Goal: Information Seeking & Learning: Find specific fact

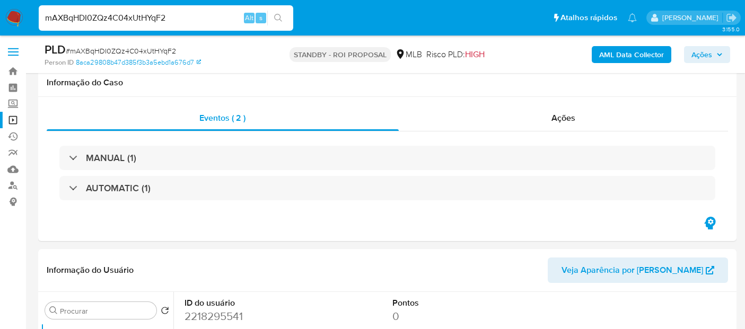
select select "10"
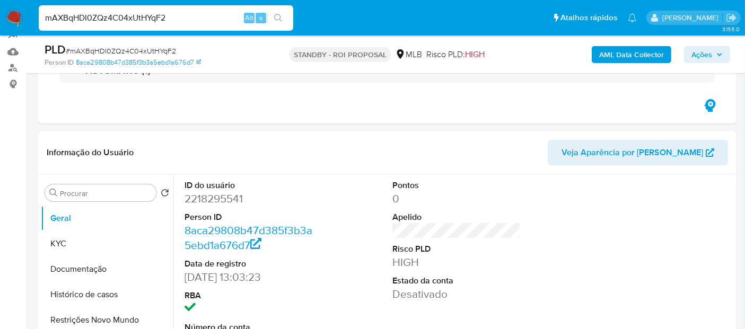
scroll to position [233, 0]
type input "765BnaDZNutvQ6t5j9waMRkw"
click at [279, 14] on icon "search-icon" at bounding box center [278, 18] width 8 height 8
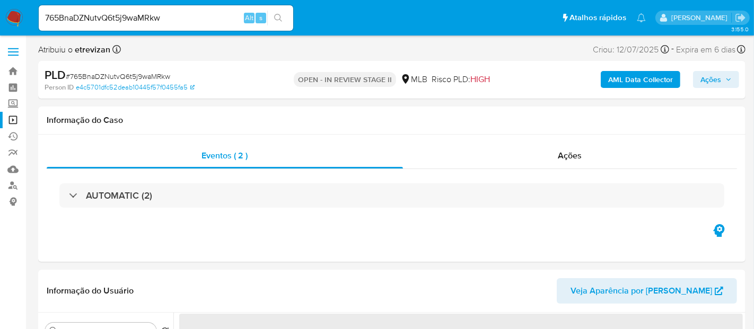
select select "10"
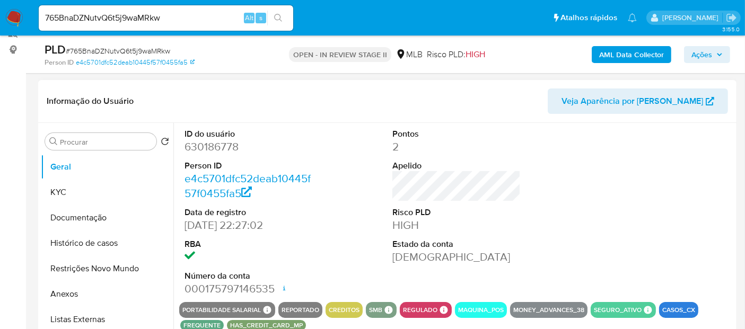
scroll to position [177, 0]
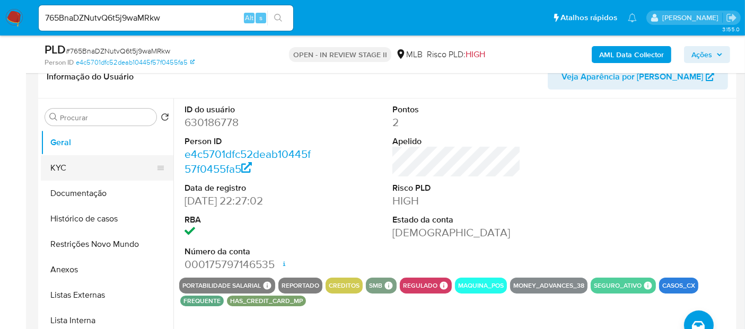
click at [73, 164] on button "KYC" at bounding box center [103, 167] width 124 height 25
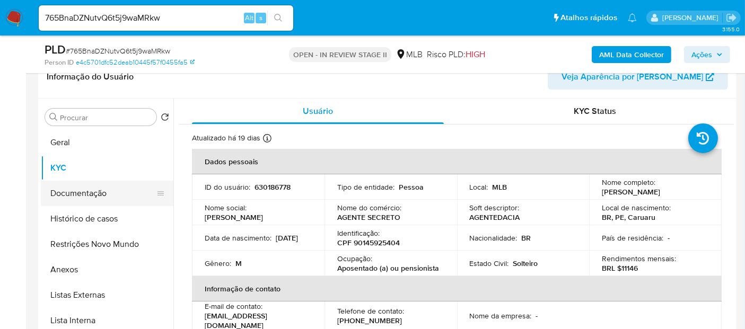
click at [74, 195] on button "Documentação" at bounding box center [103, 193] width 124 height 25
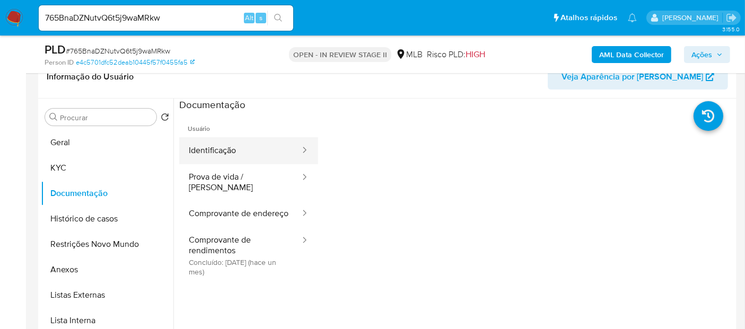
click at [256, 149] on button "Identificação" at bounding box center [240, 150] width 122 height 27
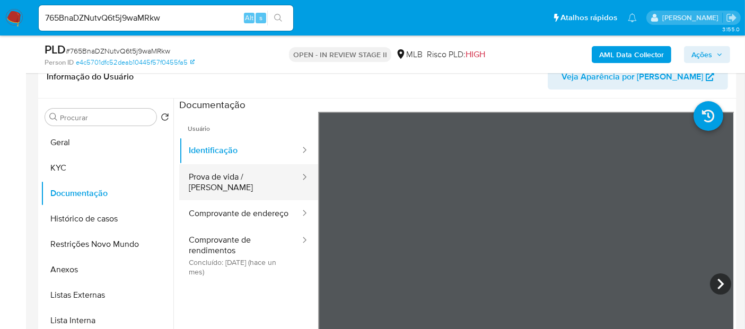
click at [220, 177] on button "Prova de vida / [PERSON_NAME]" at bounding box center [240, 182] width 122 height 36
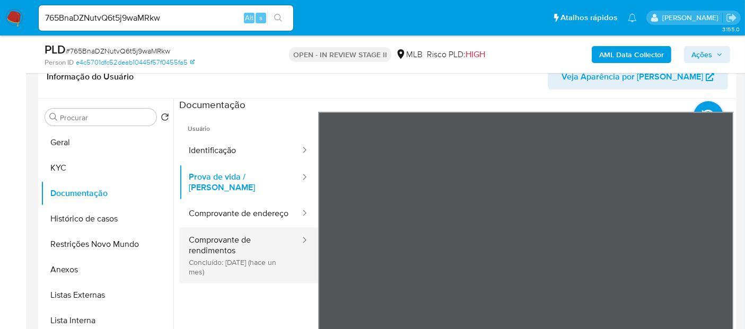
click at [236, 245] on button "Comprovante de rendimentos Concluído: [DATE] (hace un mes)" at bounding box center [240, 256] width 122 height 56
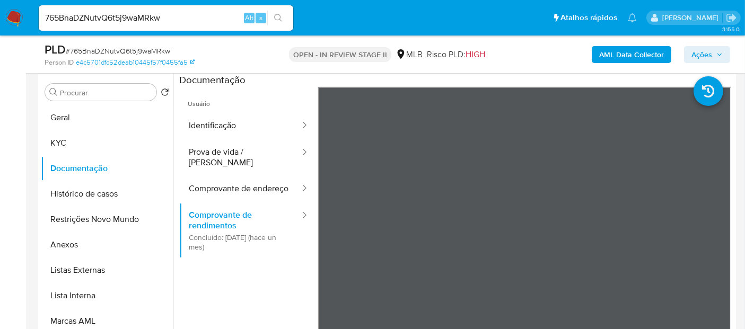
scroll to position [215, 0]
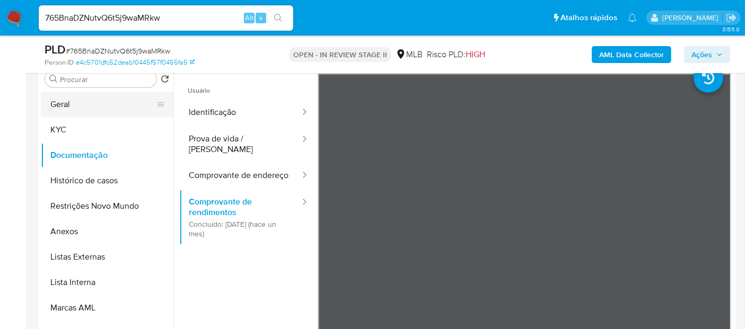
click at [71, 105] on button "Geral" at bounding box center [103, 104] width 124 height 25
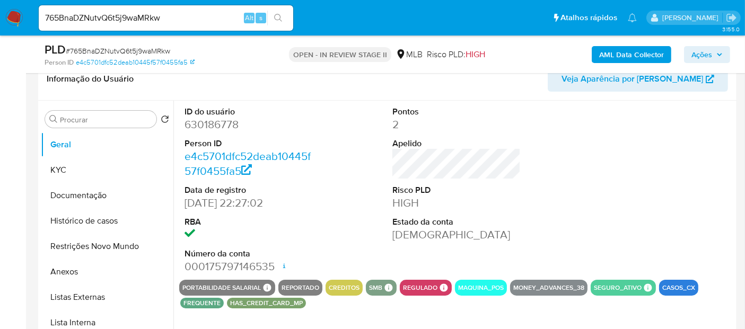
scroll to position [156, 0]
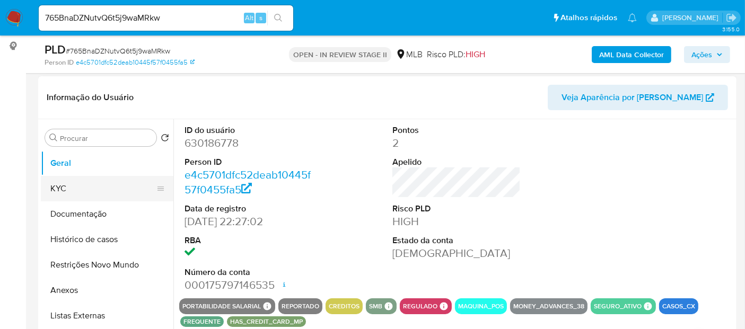
click at [53, 184] on button "KYC" at bounding box center [103, 188] width 124 height 25
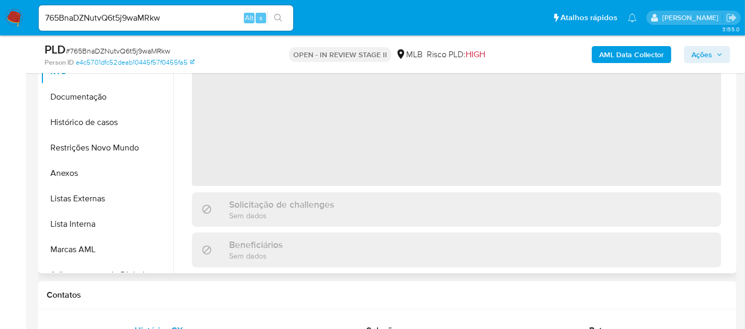
scroll to position [274, 0]
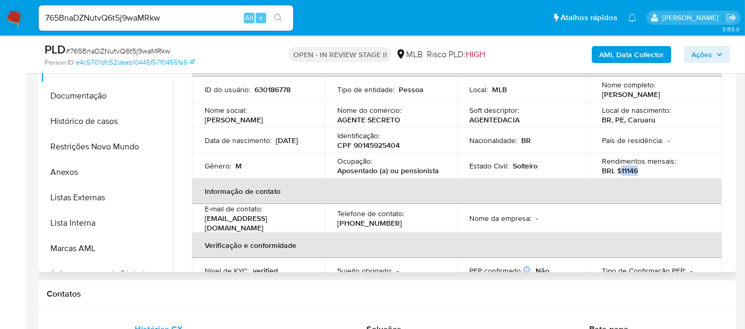
drag, startPoint x: 620, startPoint y: 168, endPoint x: 646, endPoint y: 172, distance: 26.3
click at [646, 172] on div "Rendimentos mensais : BRL $11146" at bounding box center [655, 165] width 107 height 19
copy p "11146"
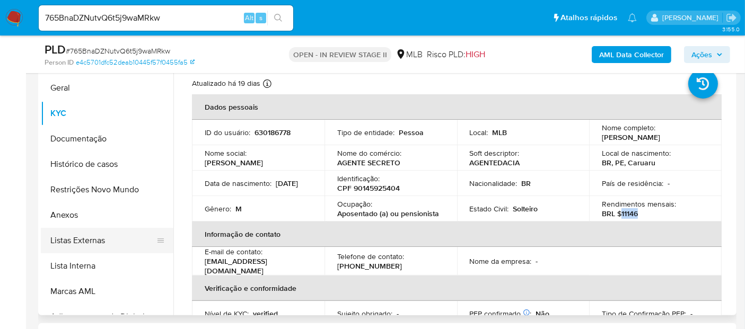
scroll to position [215, 0]
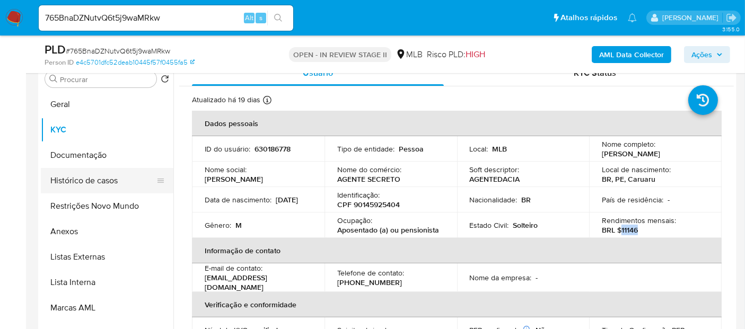
click at [83, 180] on button "Histórico de casos" at bounding box center [103, 180] width 124 height 25
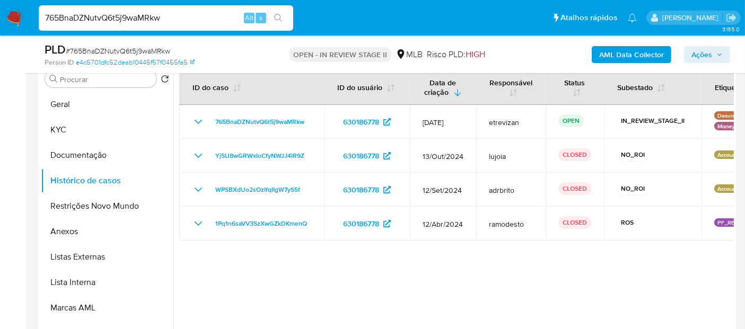
drag, startPoint x: 180, startPoint y: 13, endPoint x: 0, endPoint y: 40, distance: 182.4
paste input "Im7X8CokWQgnVwLVTl0Fcy0V"
type input "Im7X8CokWQgnVwLVTl0Fcy0V"
click at [280, 14] on icon "search-icon" at bounding box center [278, 18] width 8 height 8
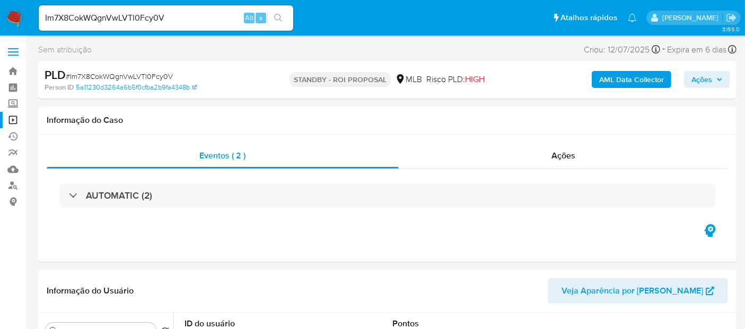
select select "10"
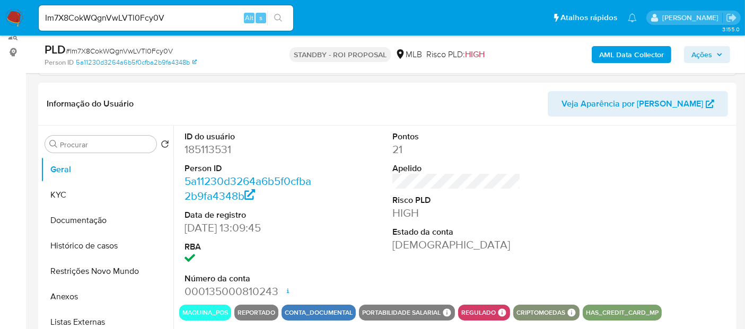
scroll to position [118, 0]
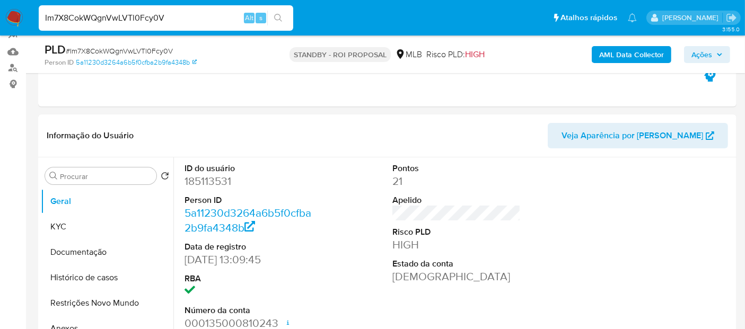
drag, startPoint x: 181, startPoint y: 20, endPoint x: 0, endPoint y: 22, distance: 180.9
click at [0, 22] on nav "Pausado Ver notificaciones Im7X8CokWQgnVwLVTl0Fcy0V Alt s Atalhos rápidos Presi…" at bounding box center [372, 18] width 745 height 36
paste input "5GQGqBsWFy1M1WKRIzS8AW7v"
type input "5GQGqBsWFy1M1WKRIzS8AW7v"
click at [276, 19] on icon "search-icon" at bounding box center [278, 18] width 8 height 8
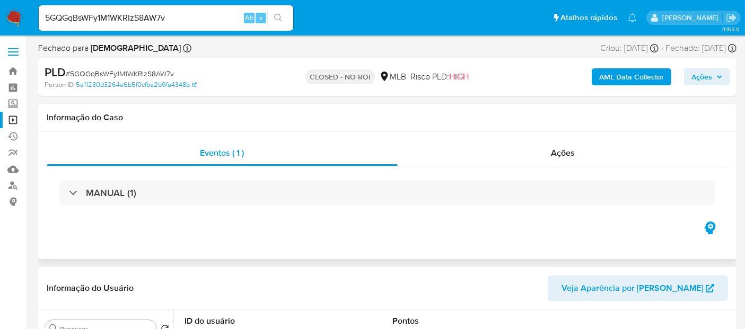
drag, startPoint x: 567, startPoint y: 154, endPoint x: 477, endPoint y: 172, distance: 91.4
click at [567, 154] on span "Ações" at bounding box center [563, 153] width 24 height 12
select select "10"
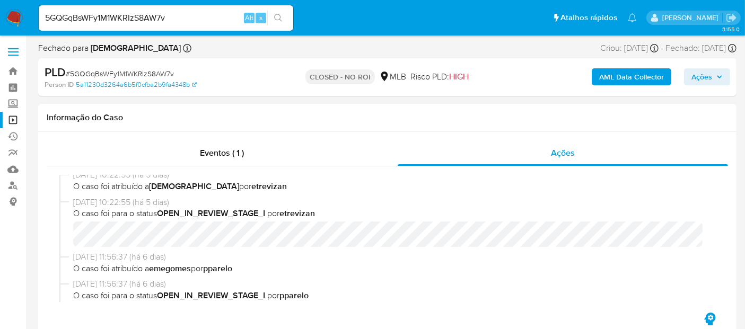
scroll to position [173, 0]
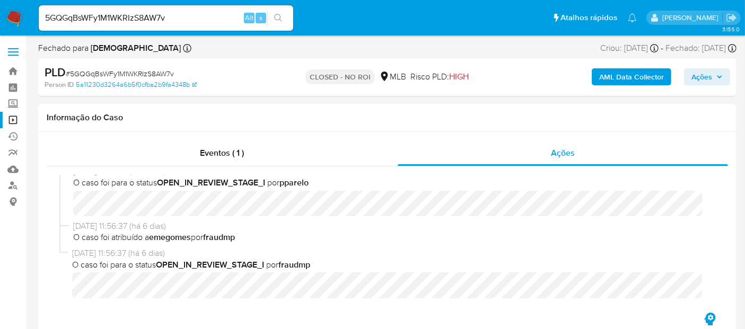
click at [15, 13] on img at bounding box center [14, 18] width 18 height 18
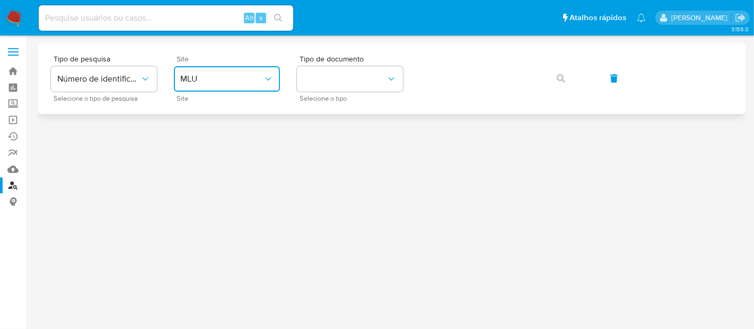
click at [268, 77] on icon "site_id" at bounding box center [268, 79] width 11 height 11
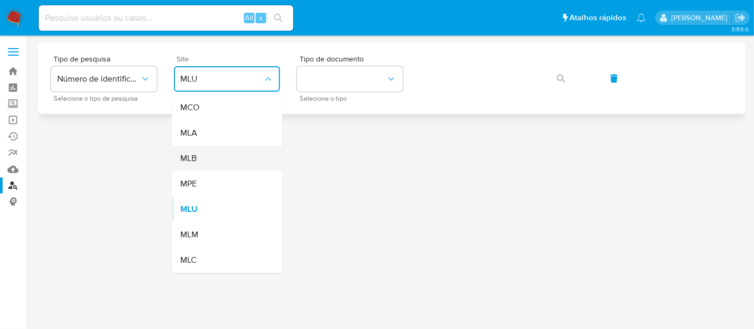
click at [202, 157] on div "MLB" at bounding box center [223, 158] width 87 height 25
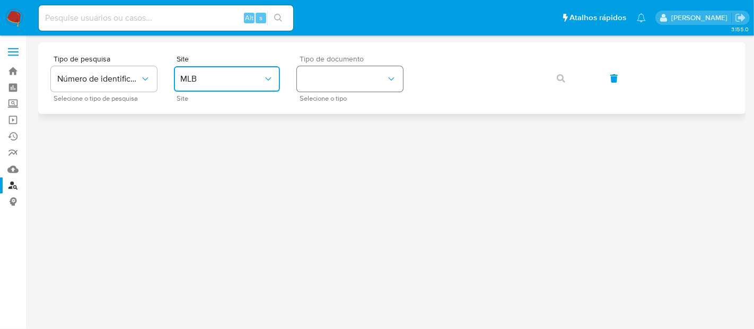
click at [393, 79] on icon "identificationType" at bounding box center [391, 78] width 6 height 3
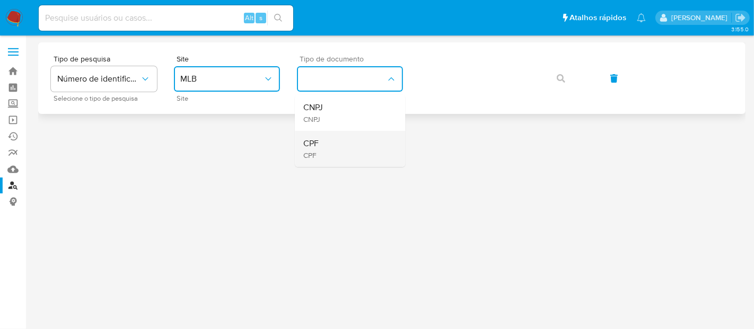
click at [329, 142] on div "CPF CPF" at bounding box center [346, 149] width 87 height 36
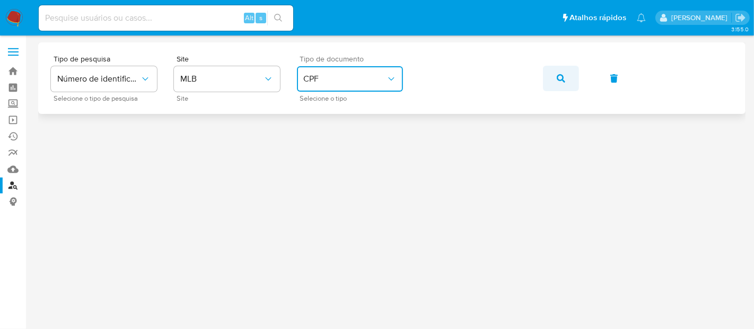
click at [564, 77] on icon "button" at bounding box center [561, 78] width 8 height 8
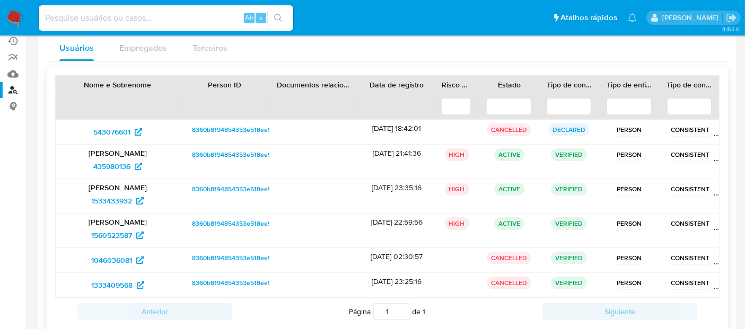
scroll to position [121, 0]
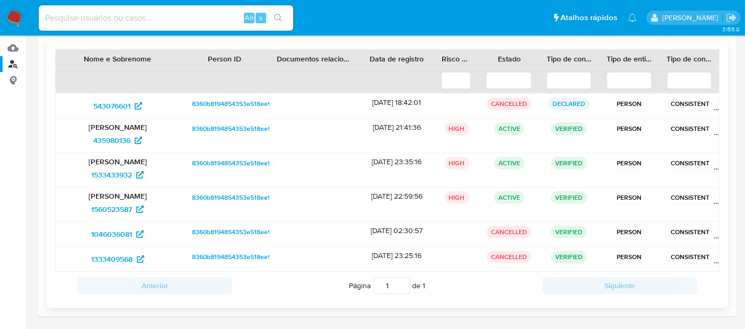
click at [111, 158] on p "[PERSON_NAME] de [PERSON_NAME] Acioli" at bounding box center [117, 162] width 109 height 10
click at [112, 168] on span "1533433932" at bounding box center [111, 175] width 41 height 17
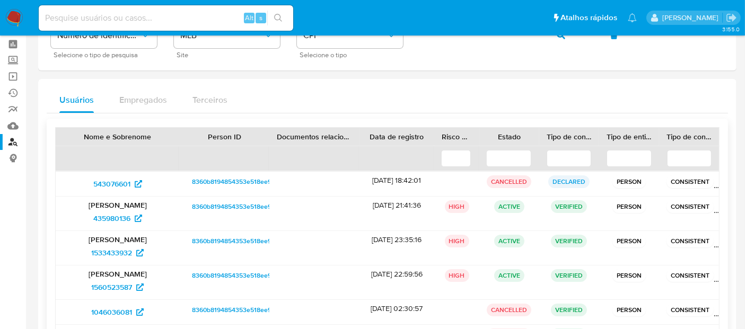
scroll to position [0, 0]
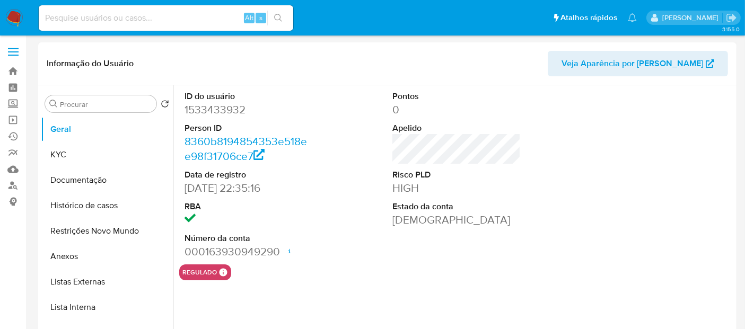
select select "10"
click at [94, 208] on button "Histórico de casos" at bounding box center [103, 205] width 124 height 25
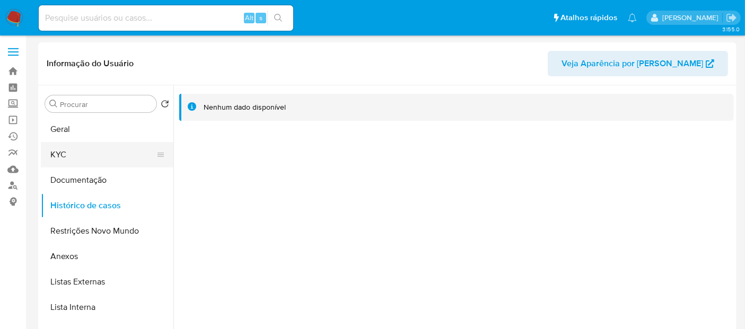
click at [60, 155] on button "KYC" at bounding box center [103, 154] width 124 height 25
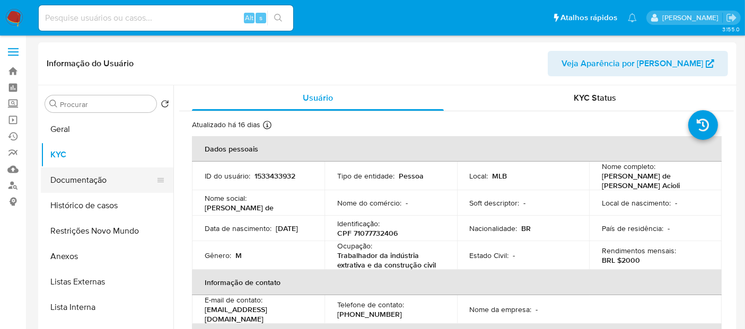
click at [90, 180] on button "Documentação" at bounding box center [103, 180] width 124 height 25
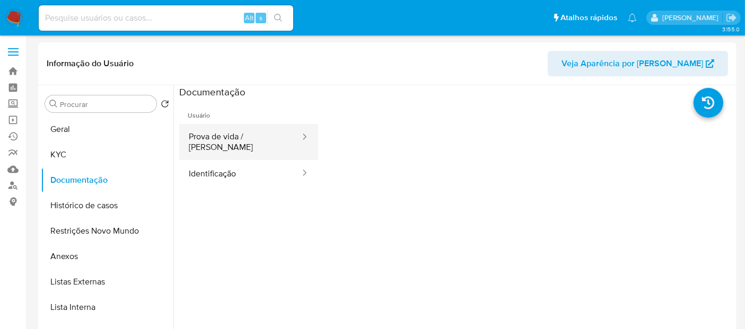
click at [241, 140] on button "Prova de vida / [PERSON_NAME]" at bounding box center [240, 142] width 122 height 36
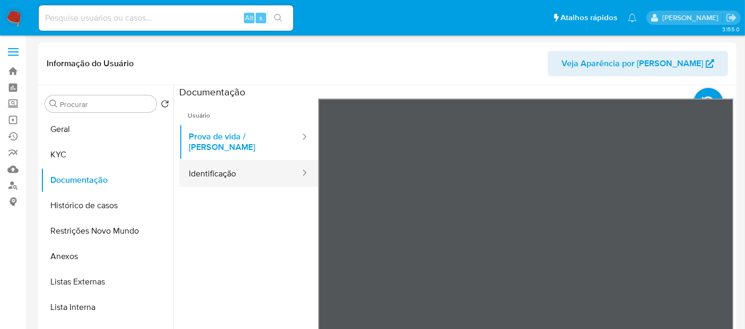
drag, startPoint x: 230, startPoint y: 170, endPoint x: 243, endPoint y: 168, distance: 12.8
click at [232, 169] on button "Identificação" at bounding box center [240, 173] width 122 height 27
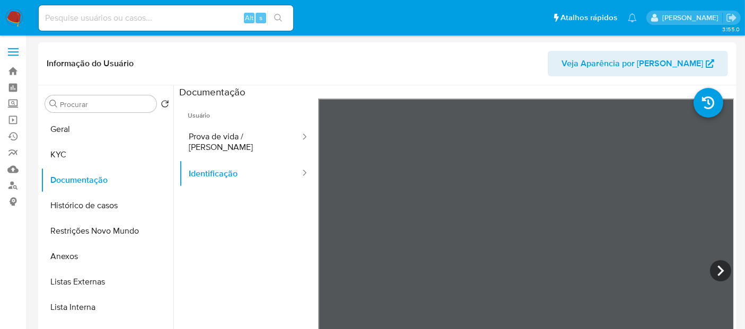
click at [722, 265] on icon at bounding box center [720, 270] width 21 height 21
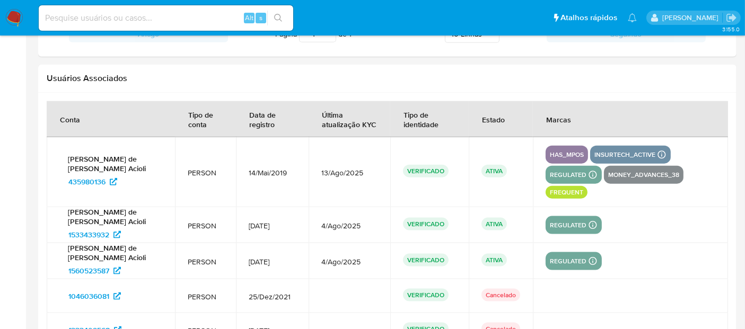
scroll to position [1284, 0]
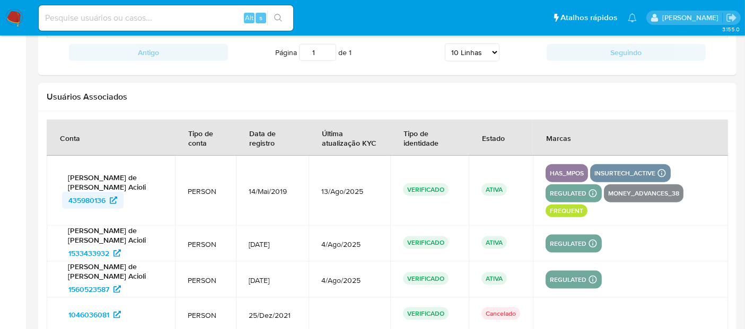
click at [86, 192] on span "435980136" at bounding box center [86, 200] width 37 height 17
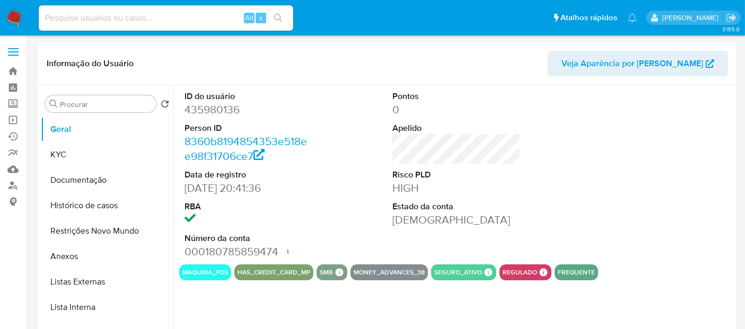
select select "10"
click at [100, 206] on button "Histórico de casos" at bounding box center [103, 205] width 124 height 25
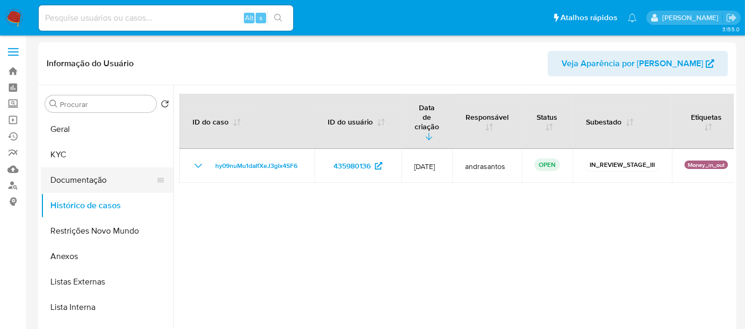
click at [86, 178] on button "Documentação" at bounding box center [103, 180] width 124 height 25
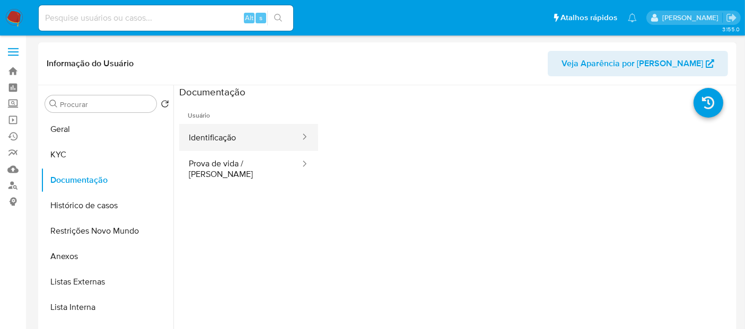
click at [224, 138] on button "Identificação" at bounding box center [240, 137] width 122 height 27
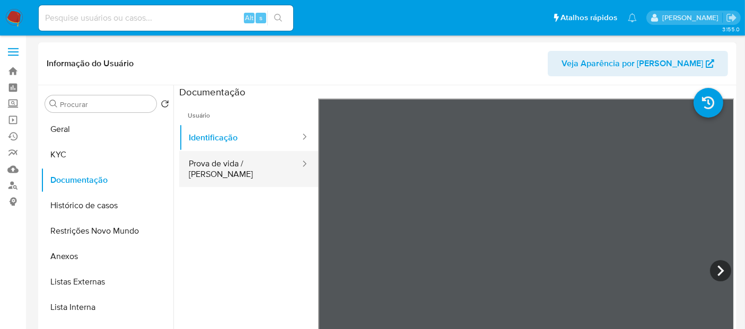
click at [250, 170] on button "Prova de vida / Selfie" at bounding box center [240, 169] width 122 height 36
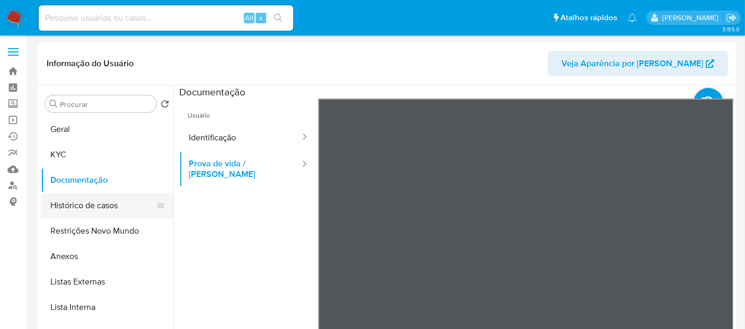
drag, startPoint x: 97, startPoint y: 204, endPoint x: 136, endPoint y: 194, distance: 41.0
click at [97, 202] on button "Histórico de casos" at bounding box center [103, 205] width 124 height 25
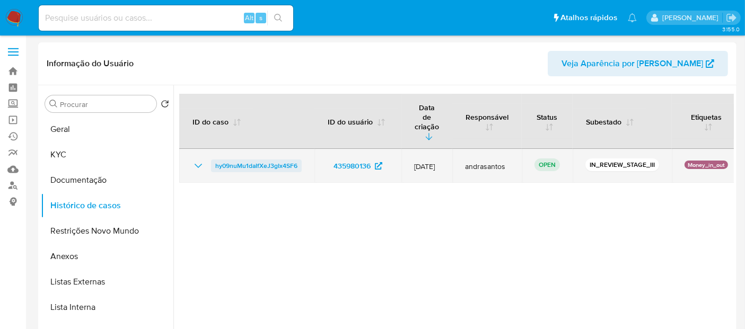
click at [237, 160] on span "hy09nuMu1daIfXeJ3gIx4SF6" at bounding box center [256, 166] width 82 height 13
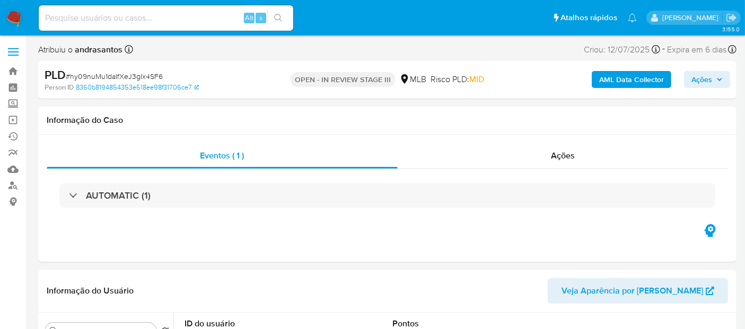
select select "10"
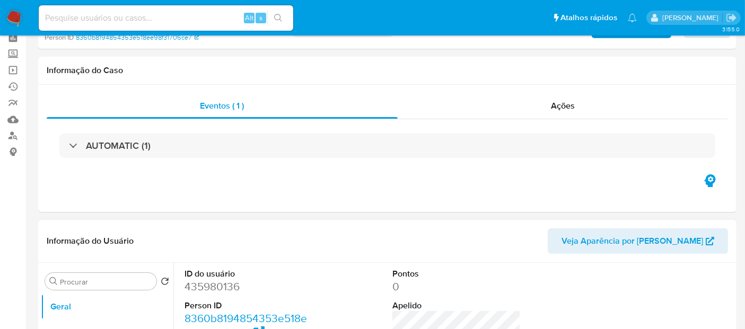
scroll to position [177, 0]
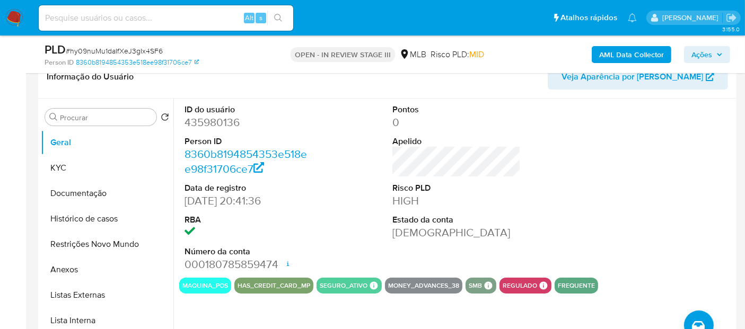
drag, startPoint x: 62, startPoint y: 163, endPoint x: 171, endPoint y: 169, distance: 108.9
click at [67, 163] on button "KYC" at bounding box center [107, 167] width 133 height 25
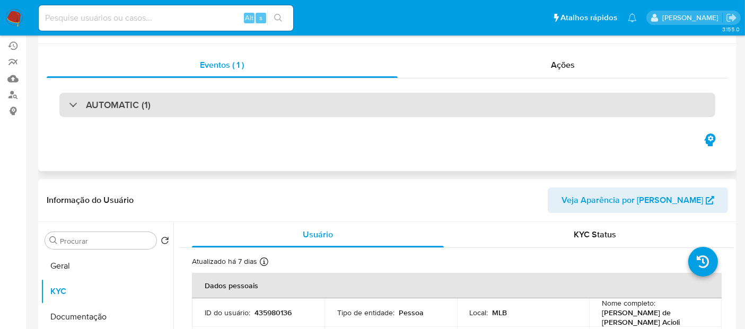
scroll to position [0, 0]
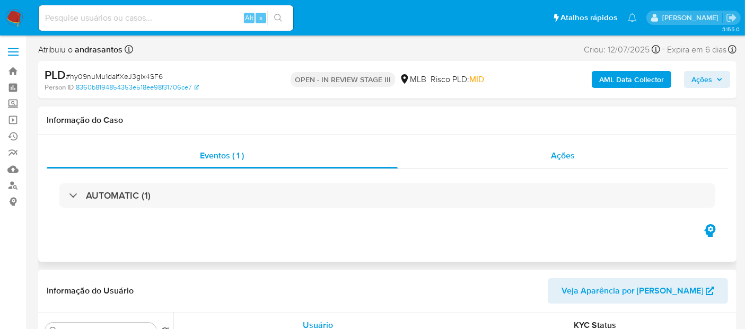
click at [561, 152] on span "Ações" at bounding box center [563, 156] width 24 height 12
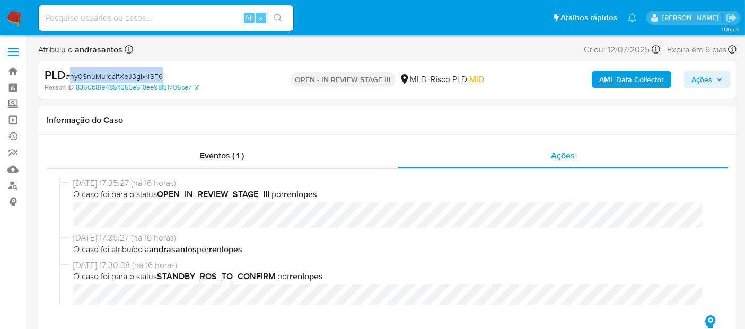
drag, startPoint x: 71, startPoint y: 76, endPoint x: 161, endPoint y: 76, distance: 89.6
click at [161, 76] on span "# hy09nuMu1daIfXeJ3gIx4SF6" at bounding box center [114, 76] width 97 height 11
copy span "hy09nuMu1daIfXeJ3gIx4SF6"
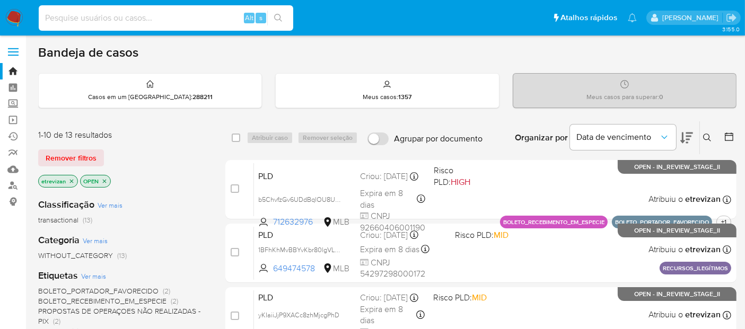
click at [128, 20] on input at bounding box center [166, 18] width 255 height 14
paste input "Im7X8CokWQgnVwLVTl0Fcy0V"
type input "Im7X8CokWQgnVwLVTl0Fcy0V"
click at [278, 18] on icon "search-icon" at bounding box center [278, 18] width 8 height 8
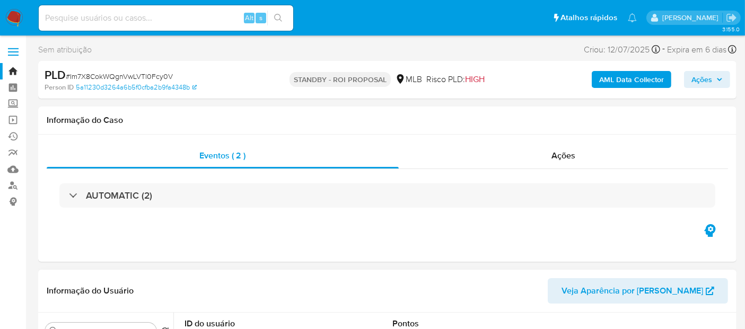
select select "10"
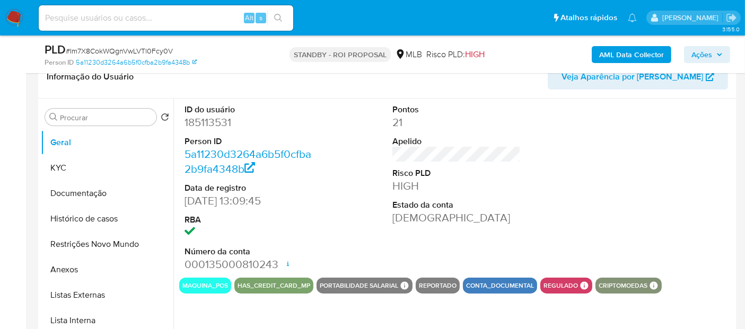
scroll to position [59, 0]
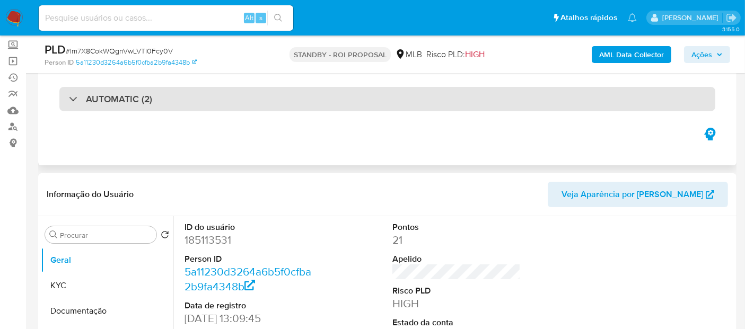
click at [164, 93] on div "AUTOMATIC (2)" at bounding box center [388, 99] width 682 height 53
click at [164, 93] on div "AUTOMATIC (2)" at bounding box center [387, 99] width 656 height 24
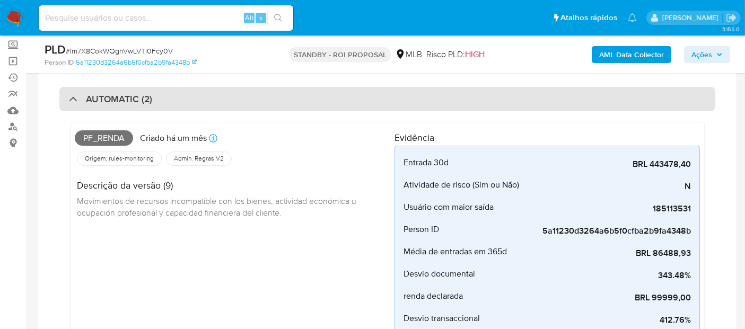
click at [176, 97] on div "AUTOMATIC (2)" at bounding box center [387, 99] width 656 height 24
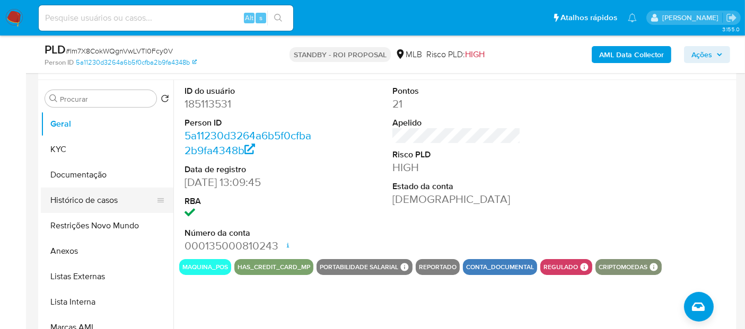
scroll to position [177, 0]
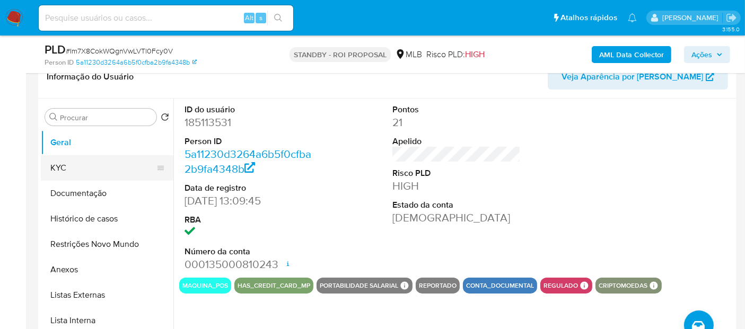
drag, startPoint x: 69, startPoint y: 163, endPoint x: 97, endPoint y: 164, distance: 27.6
click at [69, 163] on button "KYC" at bounding box center [103, 167] width 124 height 25
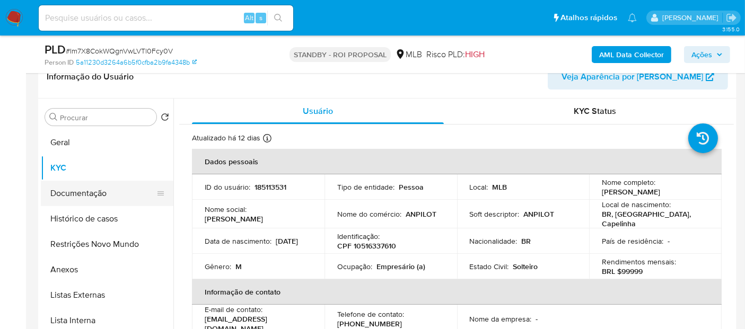
click at [72, 193] on button "Documentação" at bounding box center [103, 193] width 124 height 25
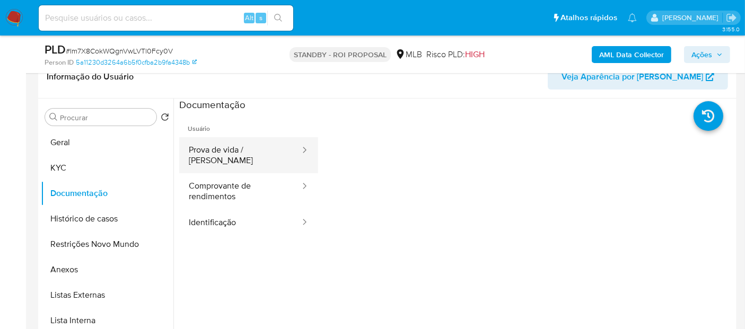
click at [215, 144] on button "Prova de vida / Selfie" at bounding box center [240, 155] width 122 height 36
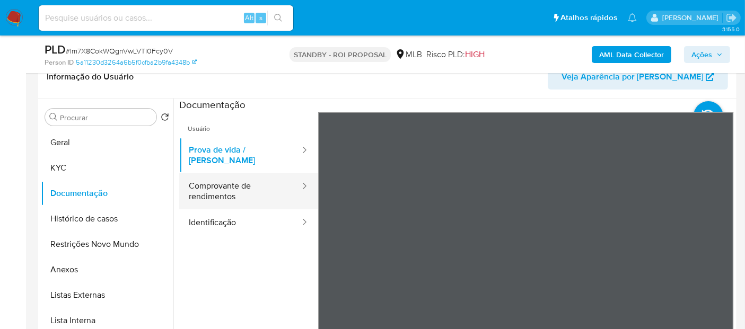
click at [230, 176] on button "Comprovante de rendimentos" at bounding box center [240, 191] width 122 height 36
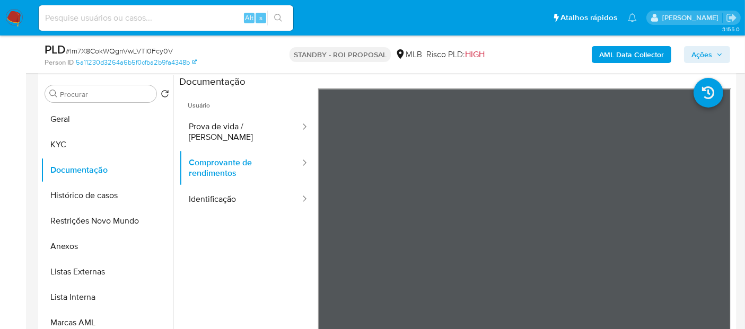
scroll to position [195, 0]
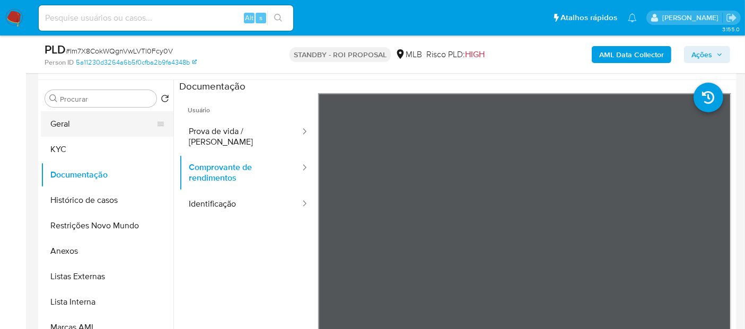
click at [68, 130] on button "Geral" at bounding box center [103, 123] width 124 height 25
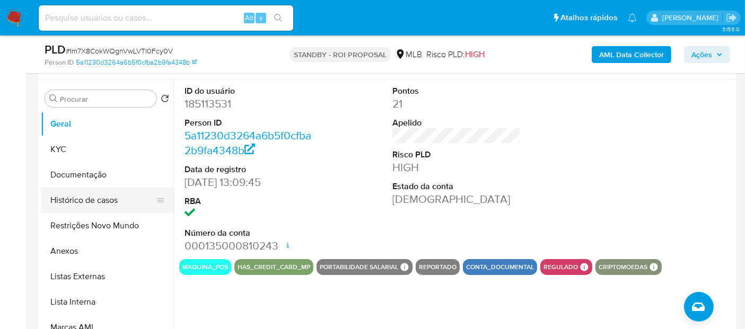
click at [73, 198] on button "Histórico de casos" at bounding box center [103, 200] width 124 height 25
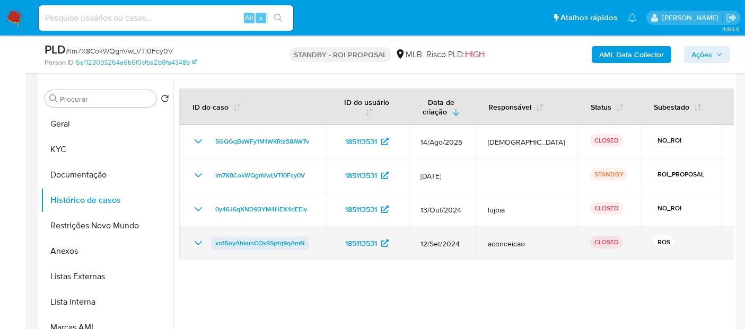
click at [248, 243] on span "xn15oyAhkunCOxSSptq9qAmN" at bounding box center [260, 243] width 90 height 13
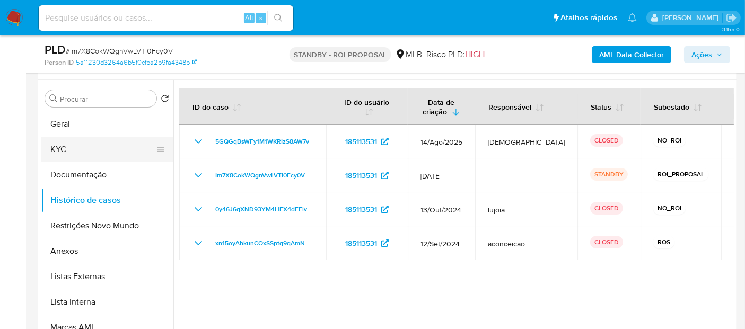
click at [67, 145] on button "KYC" at bounding box center [103, 149] width 124 height 25
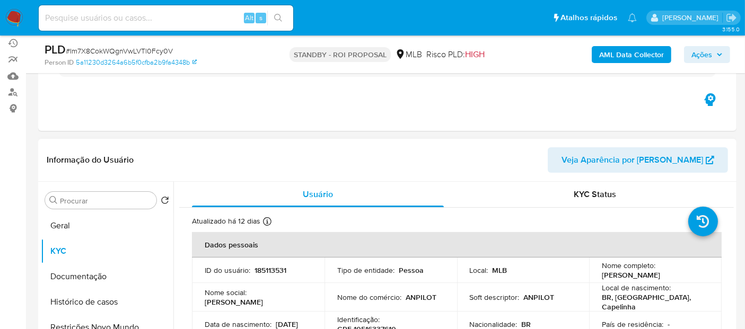
scroll to position [77, 0]
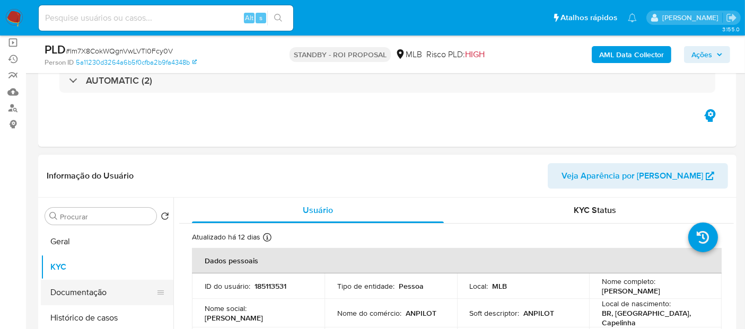
click at [102, 293] on button "Documentação" at bounding box center [103, 292] width 124 height 25
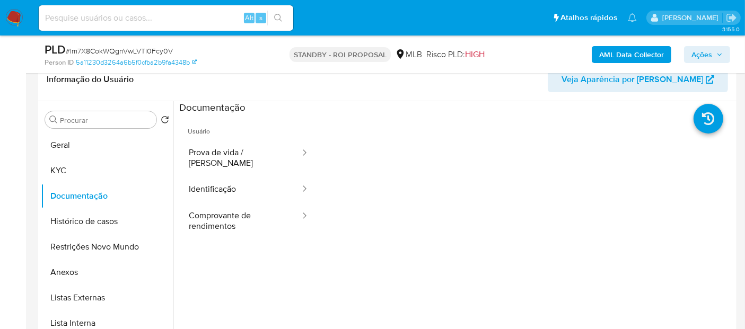
scroll to position [176, 0]
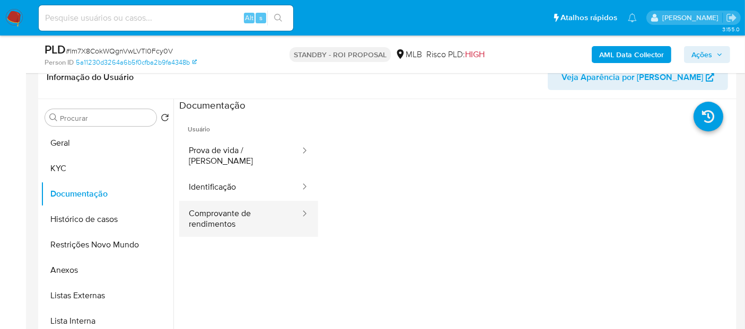
click at [223, 208] on button "Comprovante de rendimentos" at bounding box center [240, 219] width 122 height 36
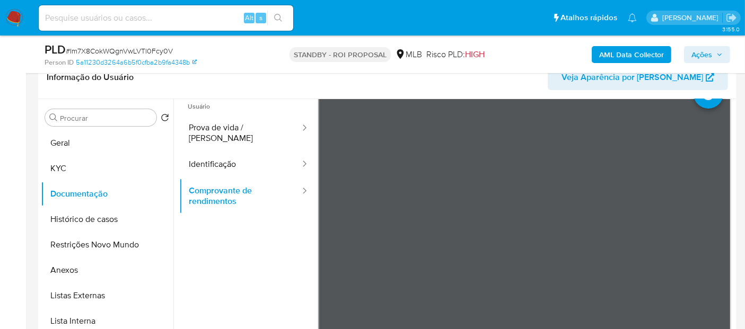
scroll to position [21, 0]
click at [69, 145] on button "Geral" at bounding box center [103, 142] width 124 height 25
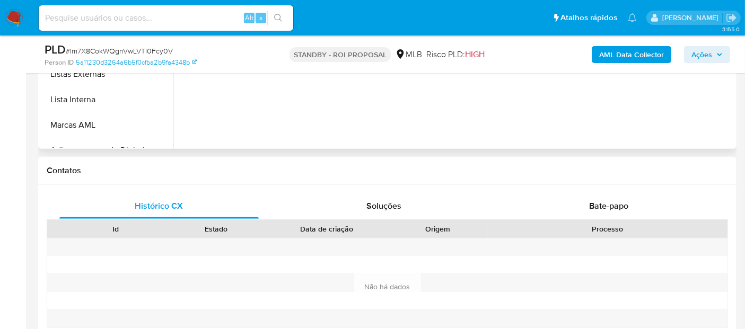
scroll to position [412, 0]
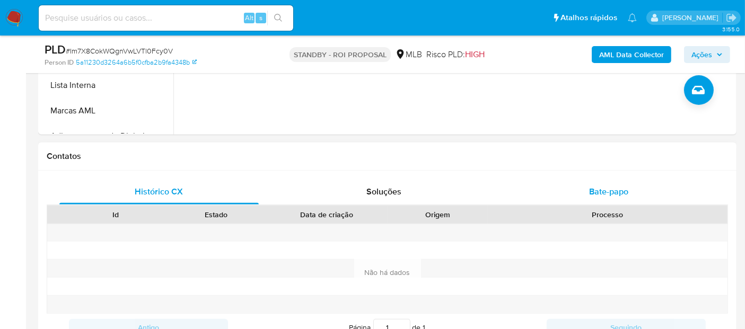
click at [600, 188] on span "Bate-papo" at bounding box center [608, 192] width 39 height 12
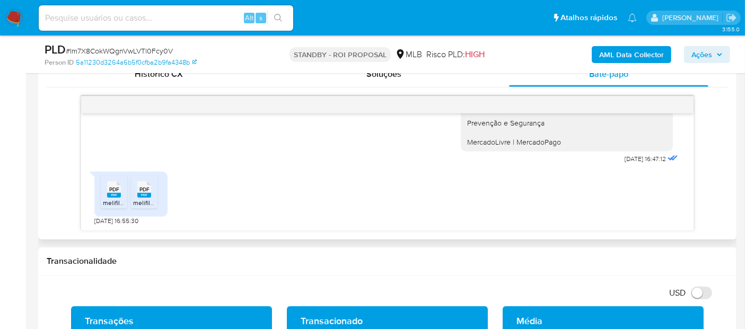
scroll to position [311, 0]
click at [115, 190] on span "PDF" at bounding box center [114, 189] width 10 height 7
click at [129, 20] on input at bounding box center [166, 18] width 255 height 14
paste input "4N3IVgbd3b0QKMd9g4i3EHrx"
type input "4N3IVgbd3b0QKMd9g4i3EHrx"
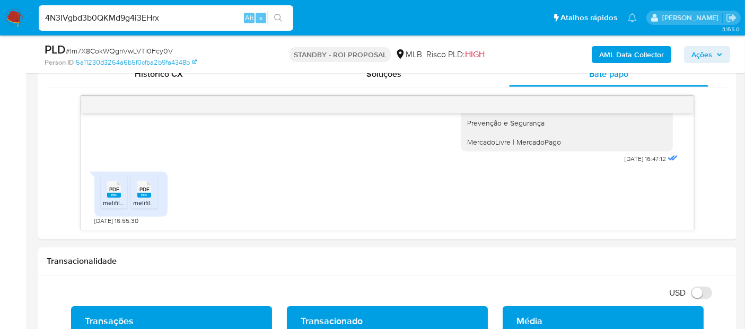
click at [277, 11] on button "search-icon" at bounding box center [278, 18] width 22 height 15
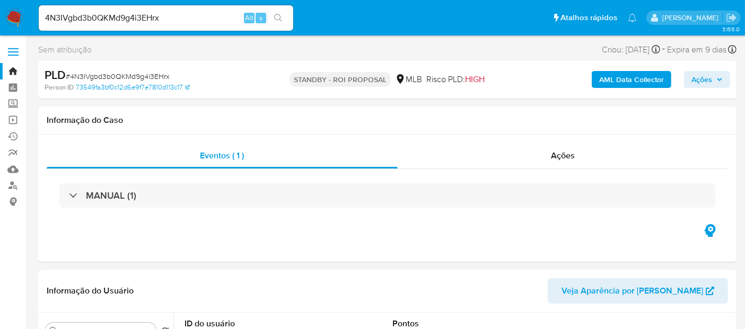
select select "10"
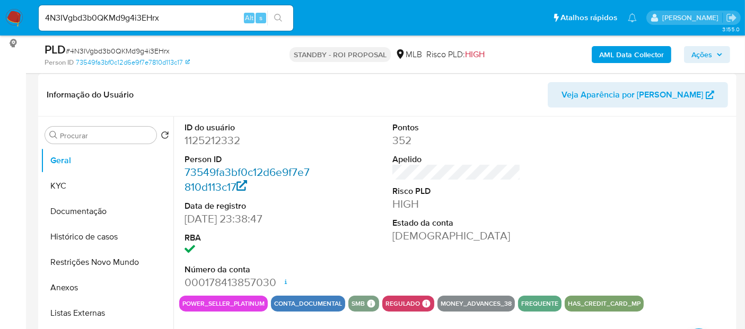
scroll to position [177, 0]
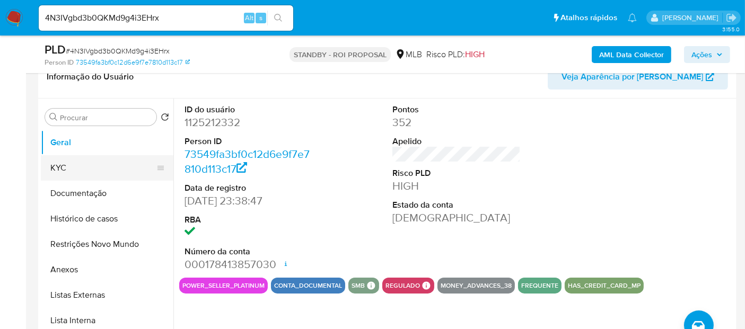
click at [79, 169] on button "KYC" at bounding box center [103, 167] width 124 height 25
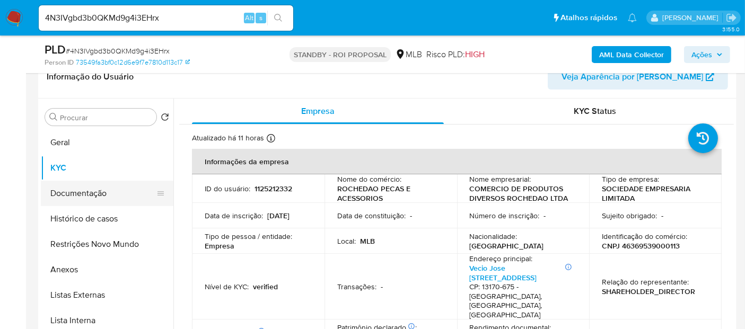
click at [70, 184] on button "Documentação" at bounding box center [103, 193] width 124 height 25
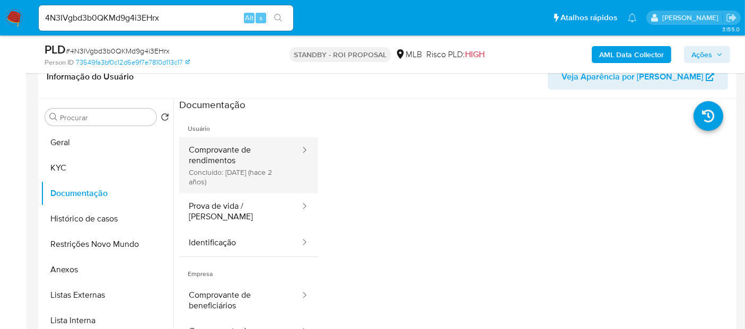
click at [242, 158] on button "Comprovante de rendimentos Concluído: 15/06/2023 (hace 2 años)" at bounding box center [240, 165] width 122 height 56
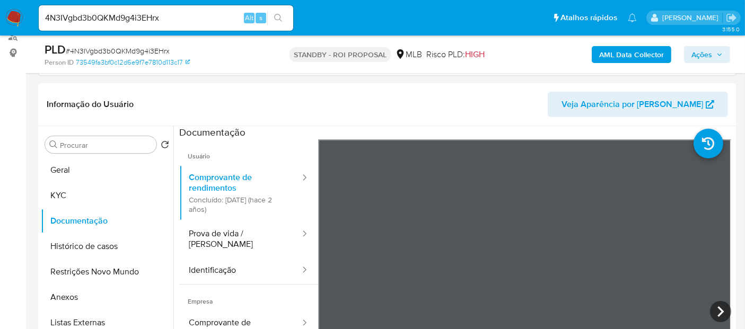
scroll to position [151, 0]
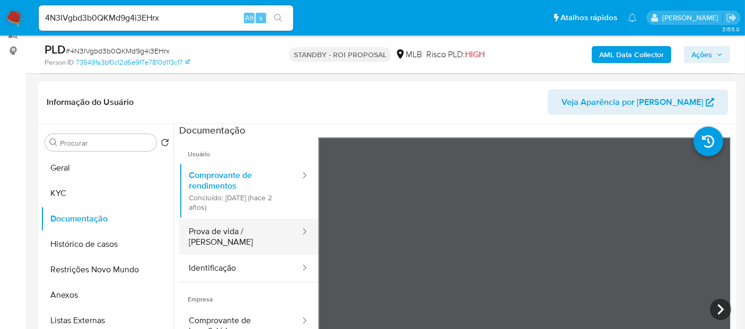
click at [223, 236] on button "Prova de vida / [PERSON_NAME]" at bounding box center [240, 237] width 122 height 36
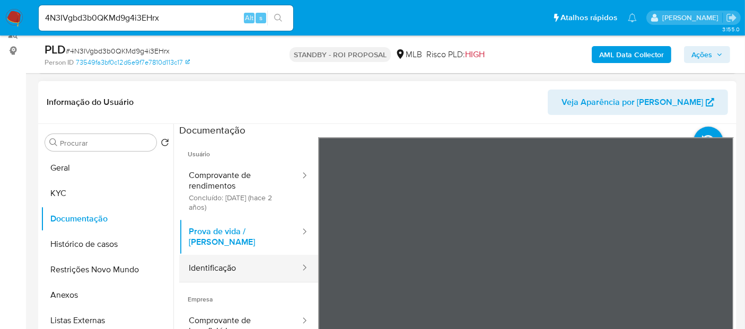
click at [226, 258] on button "Identificação" at bounding box center [240, 268] width 122 height 27
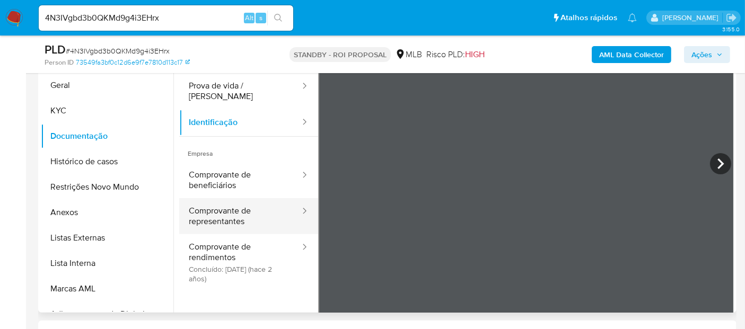
scroll to position [89, 0]
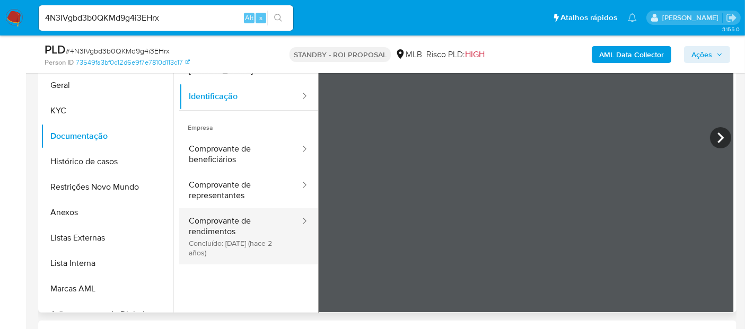
click at [220, 214] on button "Comprovante de rendimentos Concluído: 15/06/2023 (hace 2 años)" at bounding box center [240, 236] width 122 height 56
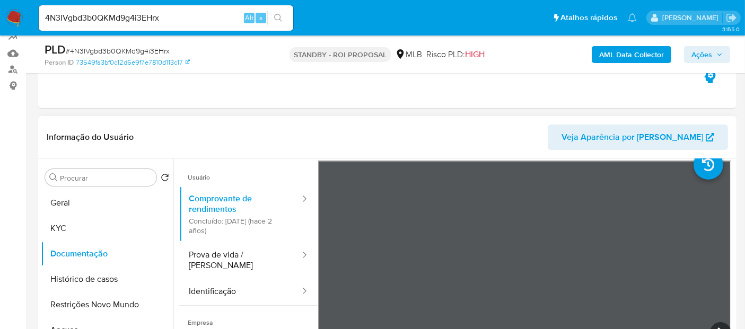
scroll to position [0, 0]
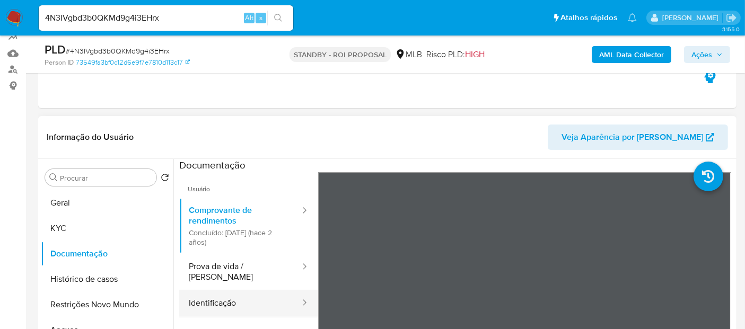
click at [214, 293] on button "Identificação" at bounding box center [240, 303] width 122 height 27
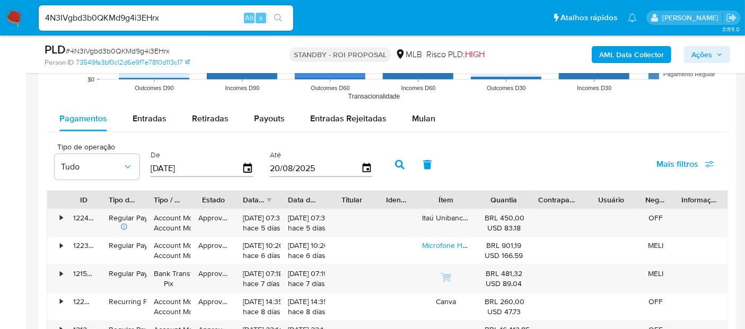
scroll to position [1130, 0]
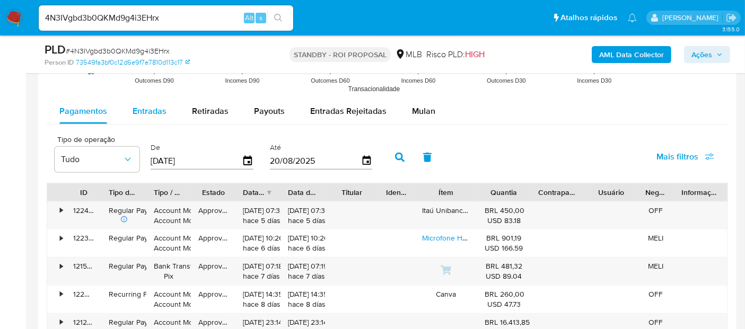
click at [151, 117] on div "Entradas" at bounding box center [150, 111] width 34 height 25
select select "10"
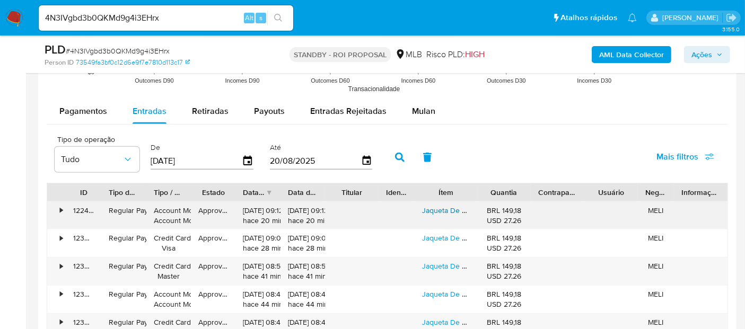
click at [442, 210] on link "Jaqueta De Couro Masculina Casaco Blusa De Frio Impermeavel" at bounding box center [527, 210] width 211 height 11
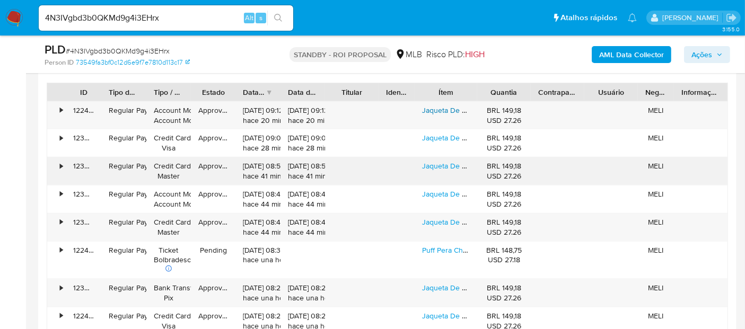
scroll to position [1249, 0]
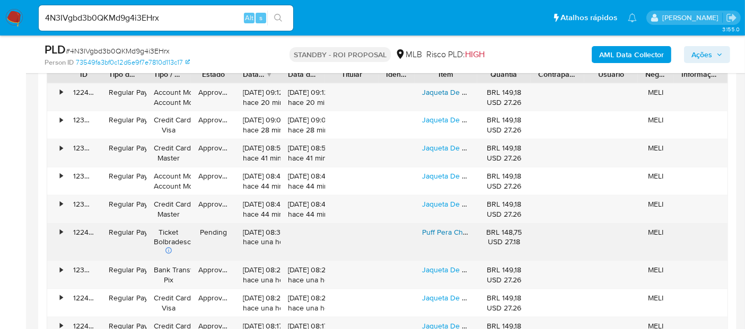
click at [447, 228] on link "Puff Pera Cheio Ergonomico Com Enchimento Adulto Criança" at bounding box center [522, 232] width 200 height 11
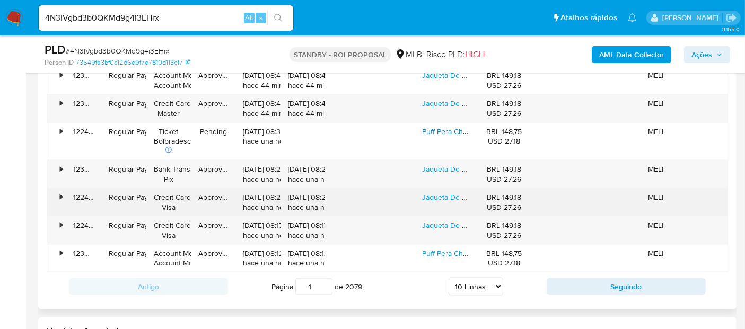
scroll to position [1425, 0]
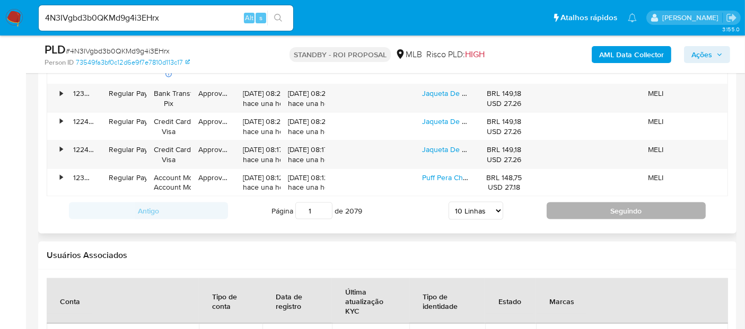
click at [624, 203] on button "Seguindo" at bounding box center [626, 211] width 159 height 17
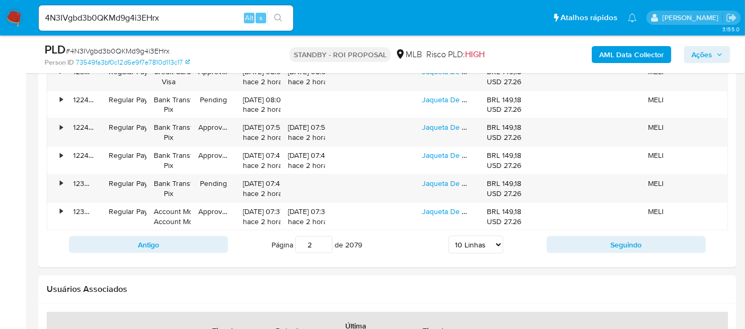
scroll to position [1484, 0]
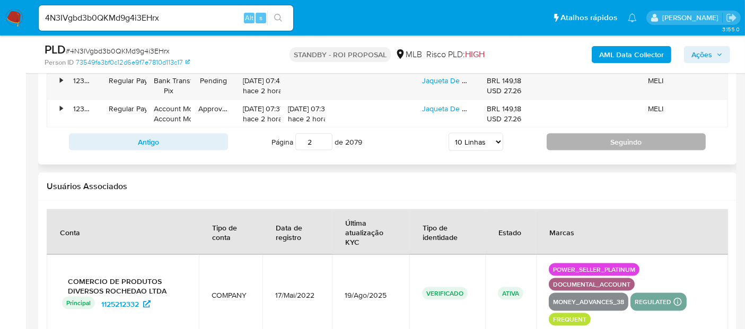
click at [625, 134] on button "Seguindo" at bounding box center [626, 142] width 159 height 17
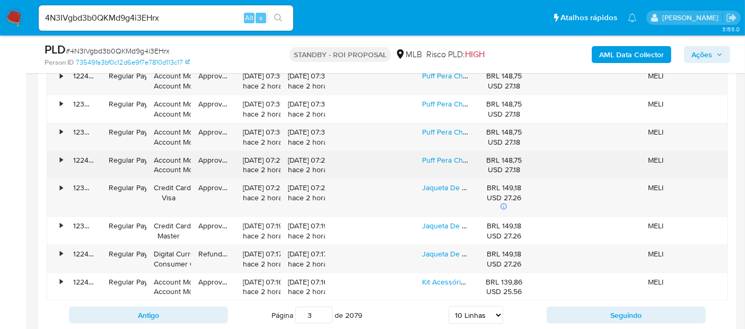
scroll to position [1307, 0]
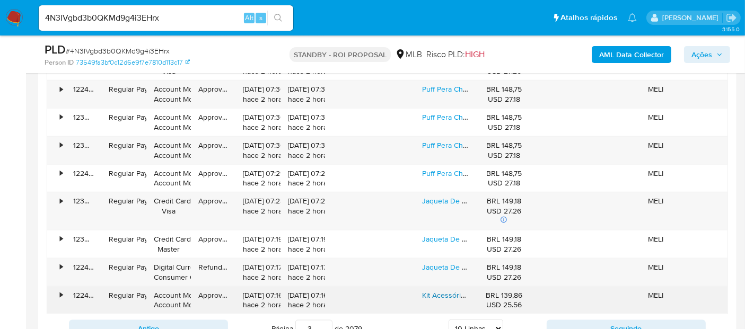
click at [450, 290] on link "Kit Acessórios Limpeza Piscinas Intex Mor Inflável + Brinde" at bounding box center [518, 295] width 192 height 11
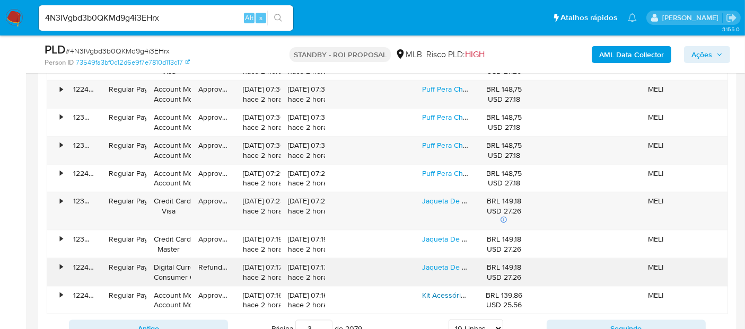
scroll to position [1366, 0]
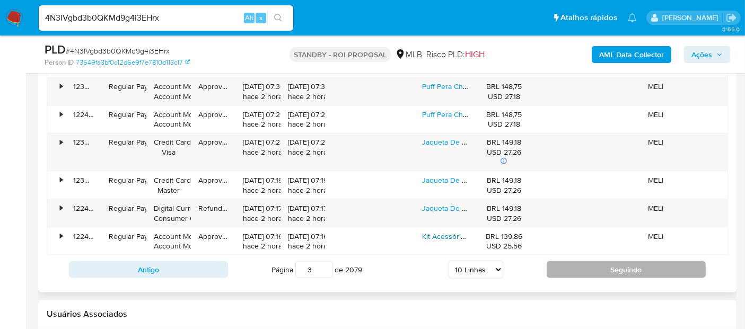
click at [620, 269] on button "Seguindo" at bounding box center [626, 269] width 159 height 17
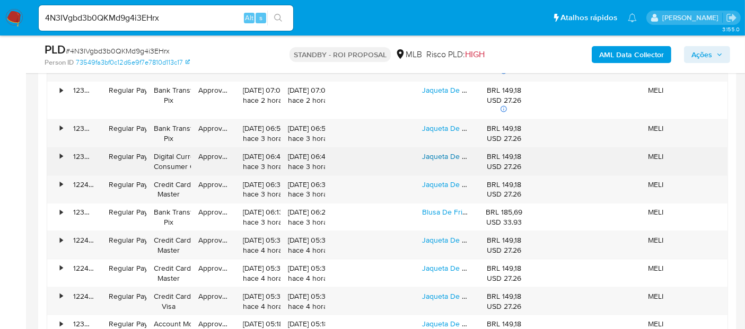
scroll to position [1307, 0]
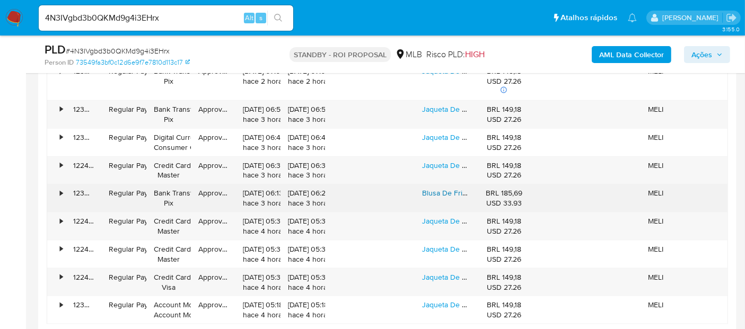
click at [454, 189] on link "Blusa De Frio Feminina Jaqueta Couro Casaco Cropped Puffer" at bounding box center [524, 193] width 205 height 11
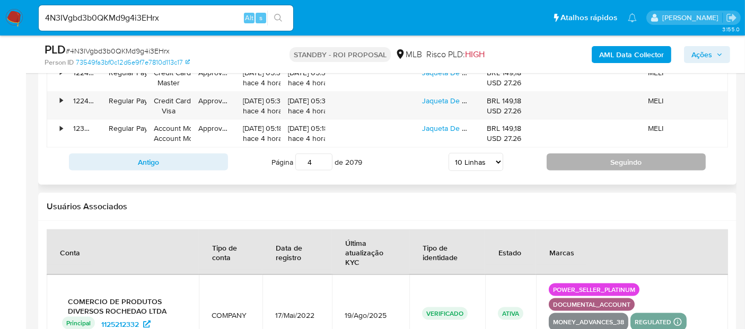
click at [640, 154] on button "Seguindo" at bounding box center [626, 162] width 159 height 17
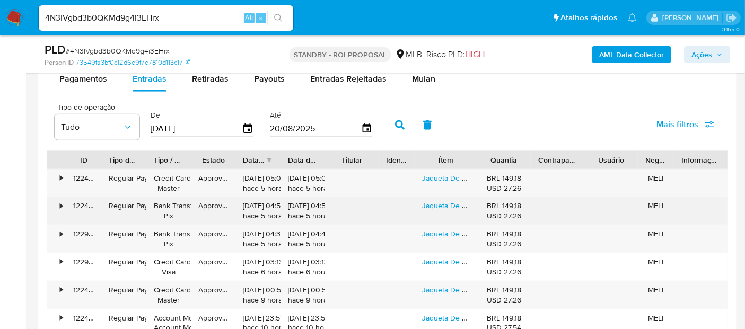
scroll to position [1189, 0]
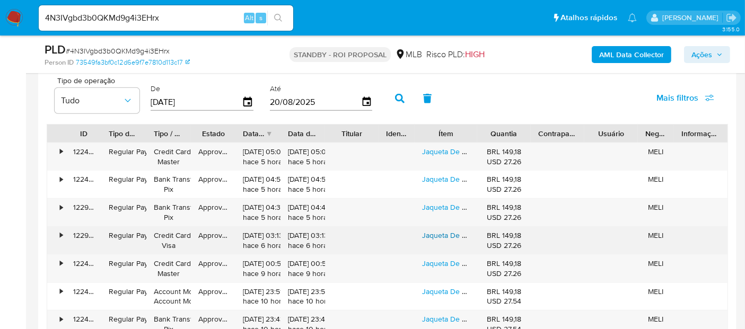
click at [455, 232] on link "Jaqueta De Couro Masculina Casaco Blusa De Frio Impermeavel" at bounding box center [527, 235] width 211 height 11
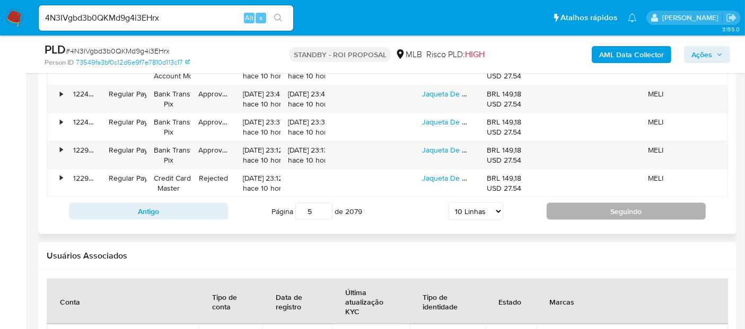
scroll to position [1425, 0]
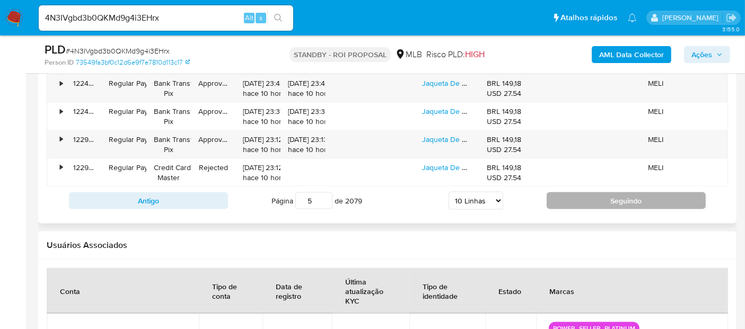
click at [638, 196] on button "Seguindo" at bounding box center [626, 201] width 159 height 17
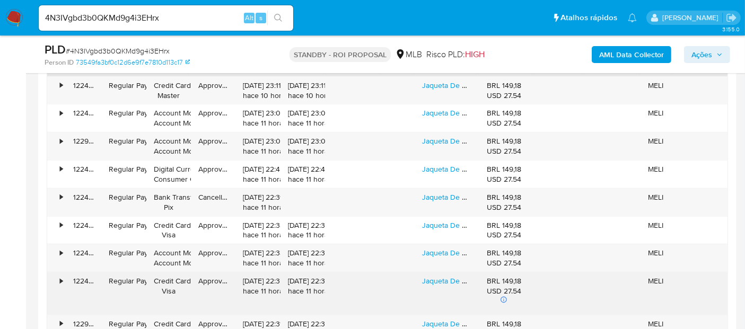
scroll to position [1366, 0]
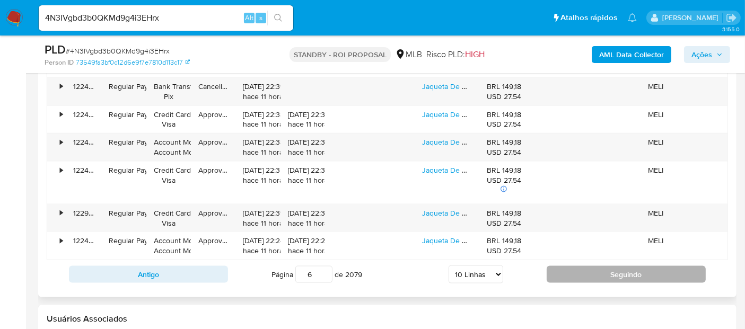
click at [630, 267] on button "Seguindo" at bounding box center [626, 274] width 159 height 17
type input "7"
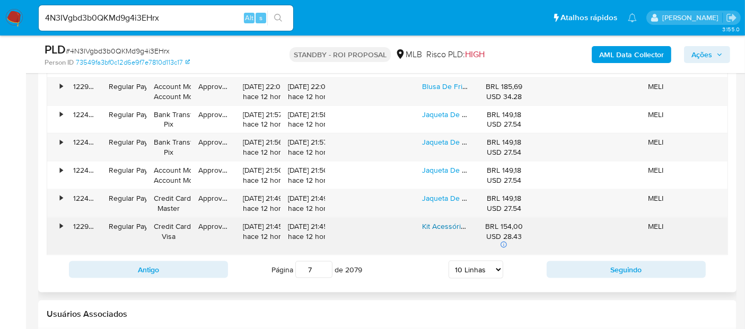
click at [447, 221] on link "Kit Acessórios Limpeza Piscinas Intex Mor Inflável Completo" at bounding box center [520, 226] width 196 height 11
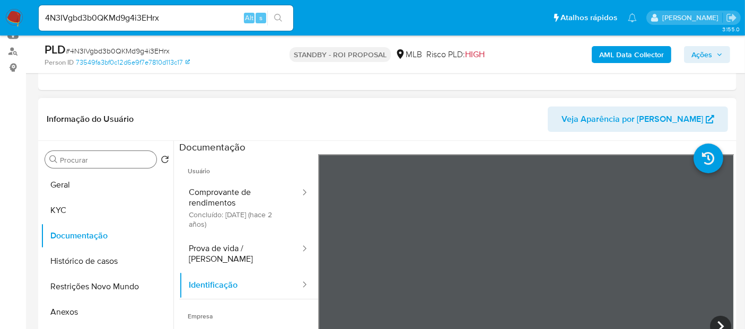
scroll to position [71, 0]
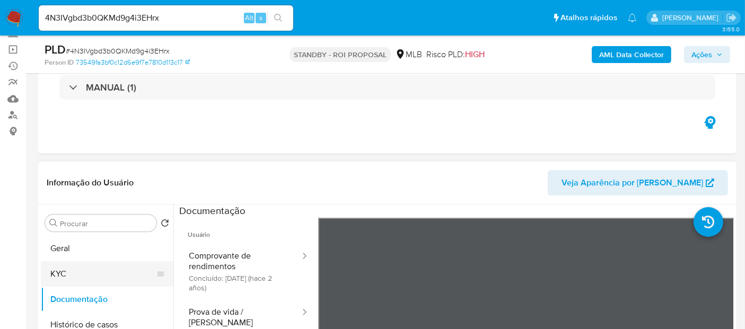
drag, startPoint x: 59, startPoint y: 275, endPoint x: 101, endPoint y: 273, distance: 42.0
click at [60, 275] on button "KYC" at bounding box center [103, 273] width 124 height 25
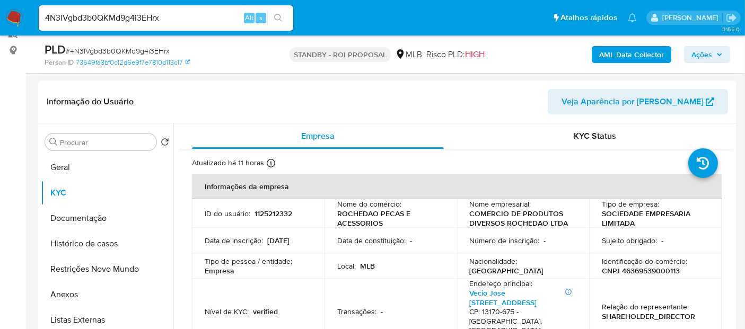
scroll to position [154, 0]
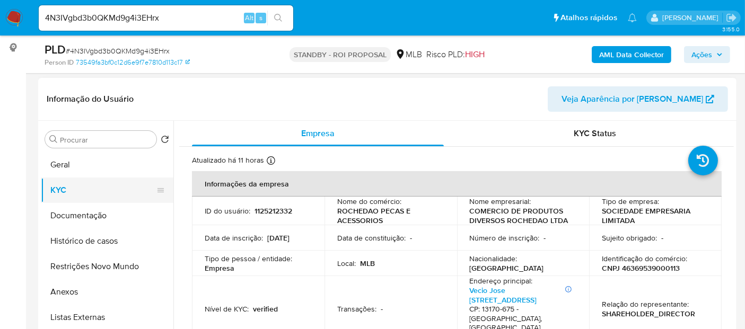
drag, startPoint x: 64, startPoint y: 168, endPoint x: 169, endPoint y: 189, distance: 107.1
click at [64, 168] on button "Geral" at bounding box center [107, 164] width 133 height 25
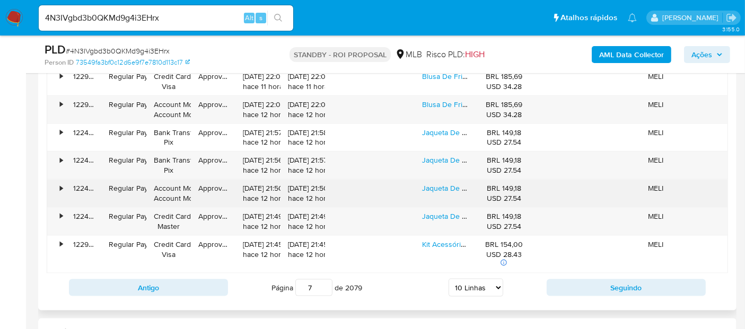
scroll to position [1333, 0]
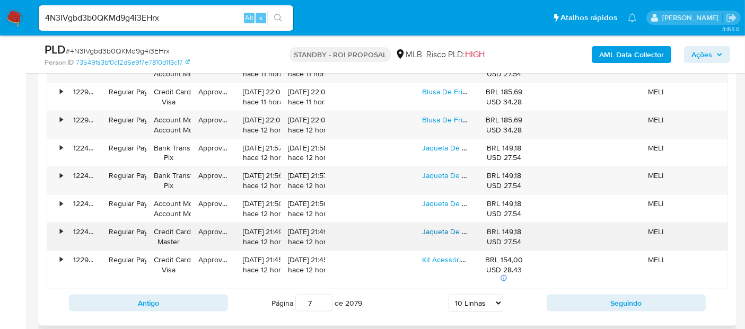
click at [450, 226] on link "Jaqueta De Couro Masculina Casaco Blusa De Frio Impermeavel" at bounding box center [527, 231] width 211 height 11
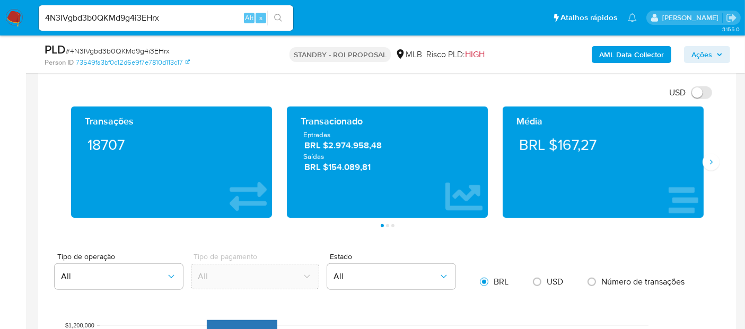
scroll to position [711, 0]
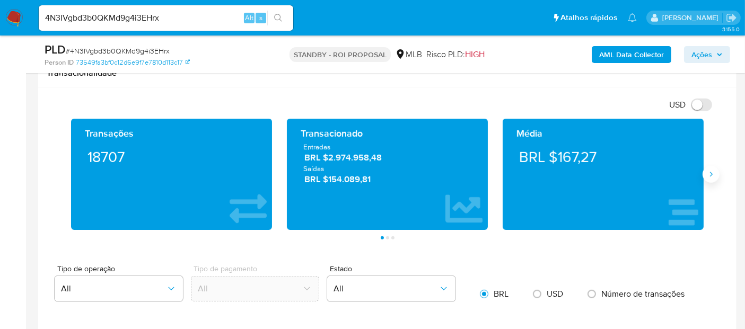
click at [710, 170] on icon "Siguiente" at bounding box center [711, 174] width 8 height 8
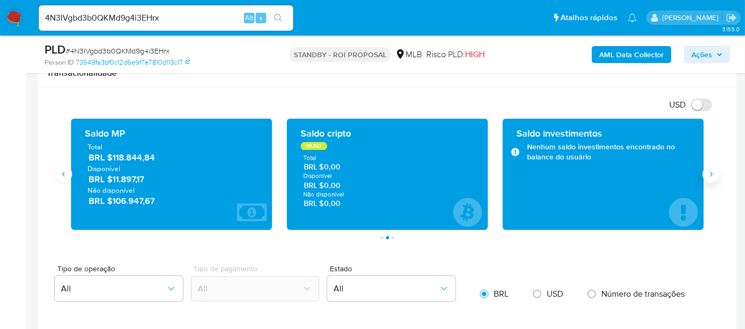
click at [710, 170] on icon "Siguiente" at bounding box center [711, 174] width 8 height 8
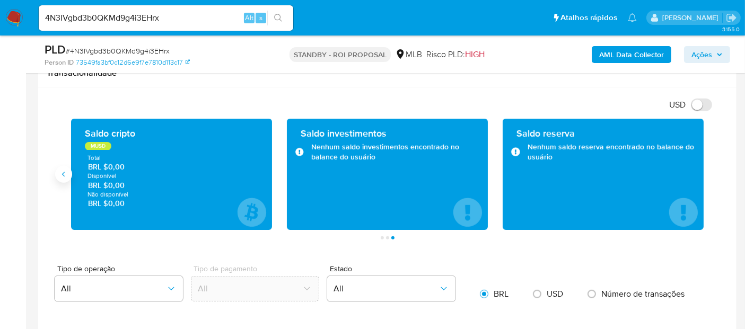
click at [62, 175] on icon "Anterior" at bounding box center [63, 174] width 8 height 8
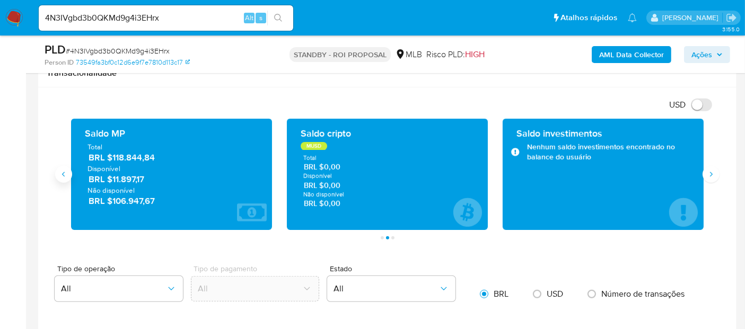
click at [62, 172] on icon "Anterior" at bounding box center [63, 174] width 3 height 5
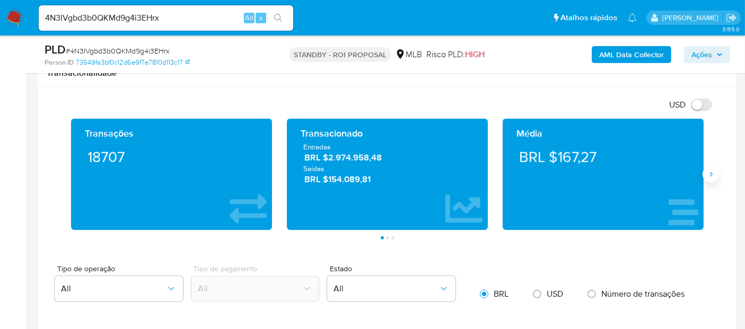
click at [712, 170] on icon "Siguiente" at bounding box center [711, 174] width 8 height 8
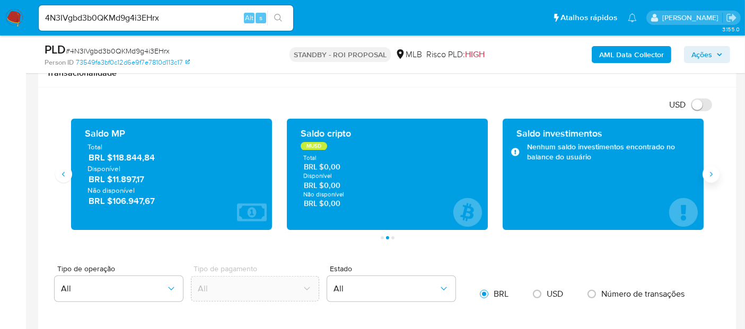
click at [712, 177] on button "Siguiente" at bounding box center [711, 174] width 17 height 17
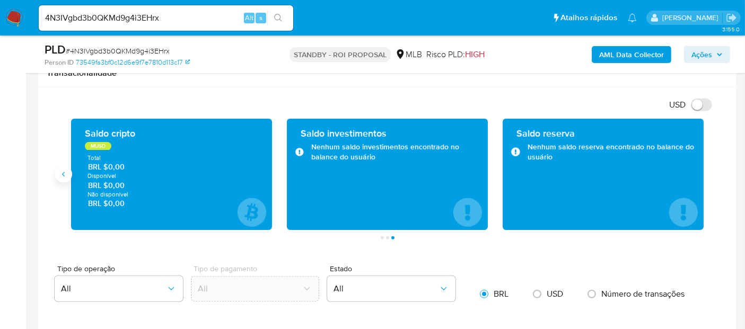
click at [68, 175] on button "Anterior" at bounding box center [63, 174] width 17 height 17
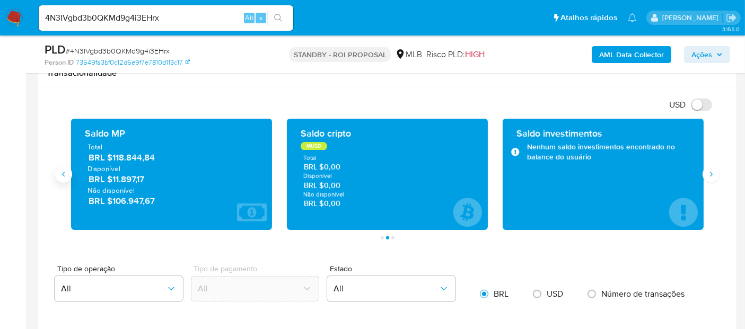
click at [68, 175] on button "Anterior" at bounding box center [63, 174] width 17 height 17
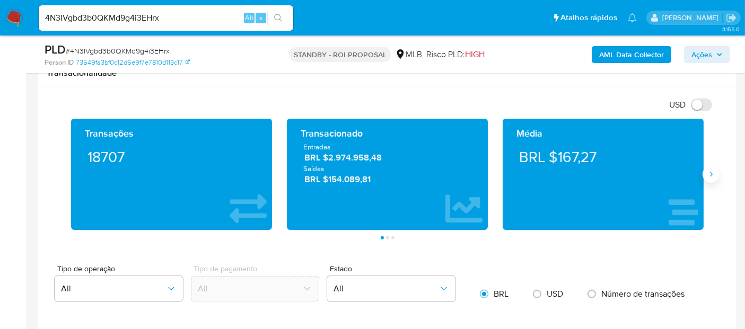
click at [706, 173] on button "Siguiente" at bounding box center [711, 174] width 17 height 17
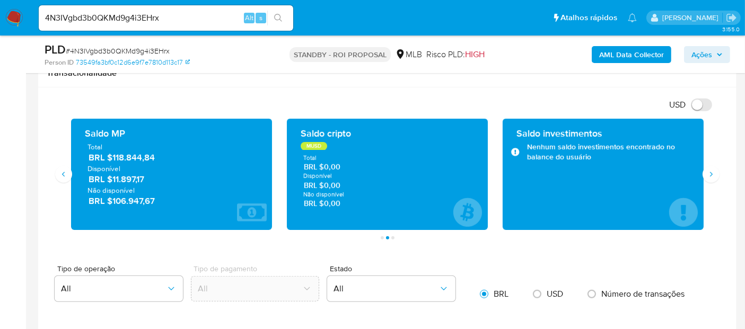
click at [704, 164] on div "Saldo investimentos Nenhum saldo investimentos encontrado no balance do usuário" at bounding box center [603, 174] width 216 height 111
drag, startPoint x: 162, startPoint y: 16, endPoint x: 0, endPoint y: 30, distance: 162.4
click at [0, 30] on nav "Pausado Ver notificaciones 4N3IVgbd3b0QKMd9g4i3EHrx Alt s Atalhos rápidos Presi…" at bounding box center [372, 18] width 745 height 36
paste input "Vx1q0gv4gxQg42UcADbA7xXe"
type input "Vx1q0gv4gxQg42UcADbA7xXe"
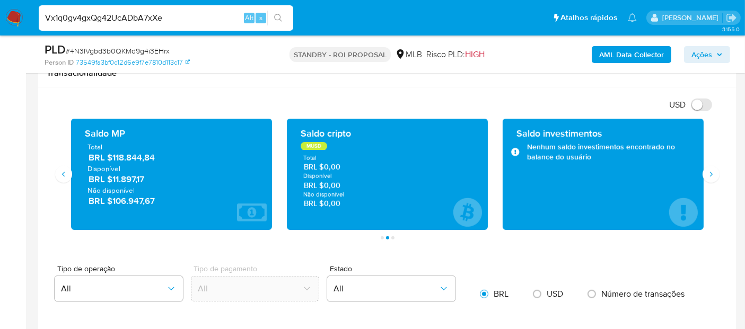
click at [276, 15] on icon "search-icon" at bounding box center [278, 18] width 8 height 8
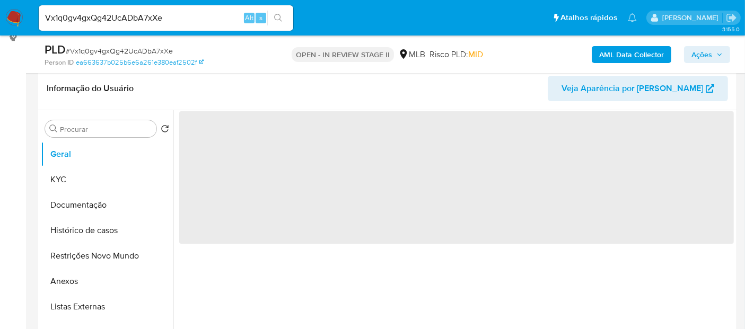
scroll to position [177, 0]
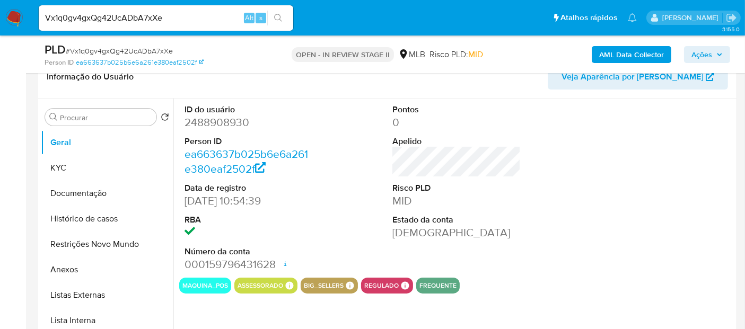
select select "10"
click at [95, 186] on button "Documentação" at bounding box center [103, 193] width 124 height 25
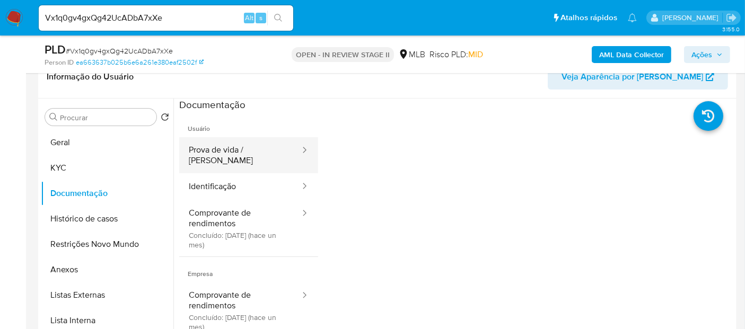
drag, startPoint x: 250, startPoint y: 151, endPoint x: 267, endPoint y: 149, distance: 17.0
click at [252, 150] on button "Prova de vida / [PERSON_NAME]" at bounding box center [240, 155] width 122 height 36
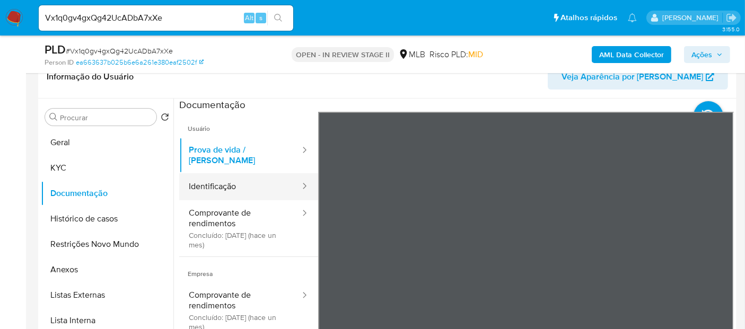
drag, startPoint x: 218, startPoint y: 176, endPoint x: 295, endPoint y: 173, distance: 77.0
click at [220, 176] on button "Identificação" at bounding box center [240, 186] width 122 height 27
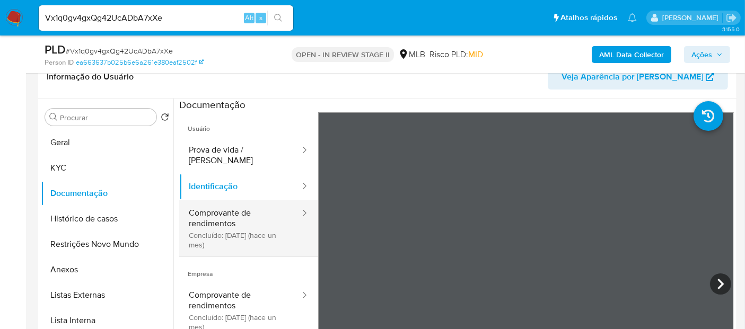
click at [221, 205] on button "Comprovante de rendimentos Concluído: 22/07/2025 (hace un mes)" at bounding box center [240, 228] width 122 height 56
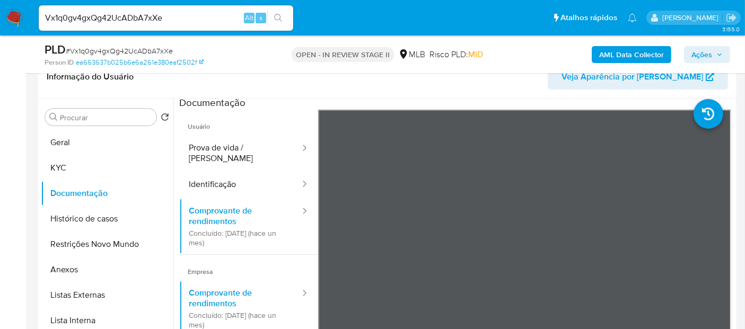
scroll to position [0, 0]
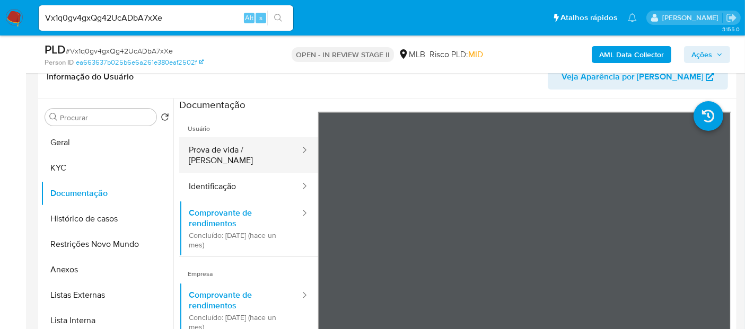
click at [221, 149] on button "Prova de vida / [PERSON_NAME]" at bounding box center [240, 155] width 122 height 36
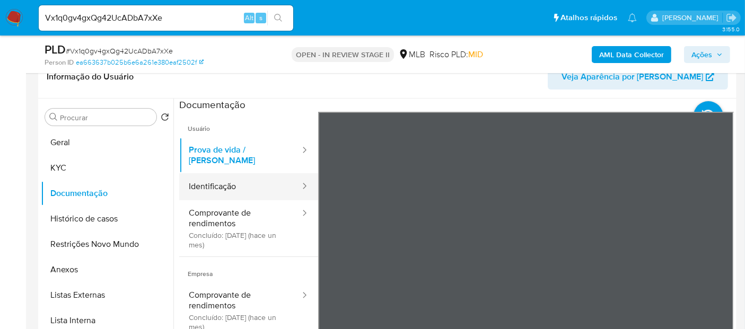
click at [236, 180] on button "Identificação" at bounding box center [240, 186] width 122 height 27
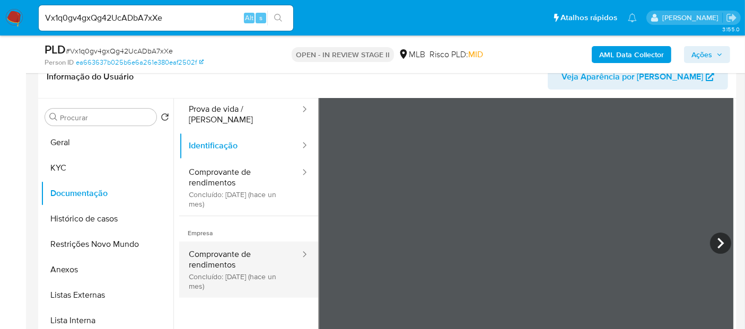
scroll to position [89, 0]
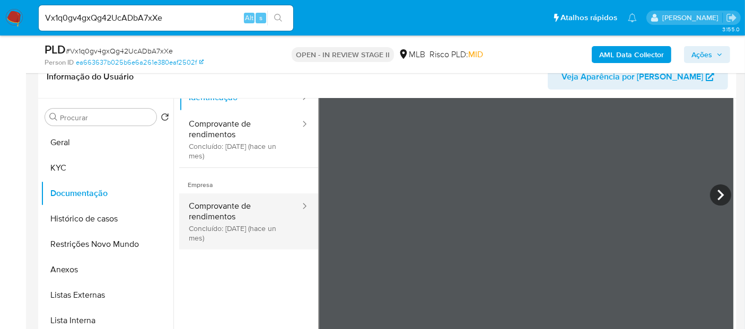
click at [224, 200] on button "Comprovante de rendimentos Concluído: 22/07/2025 (hace un mes)" at bounding box center [240, 222] width 122 height 56
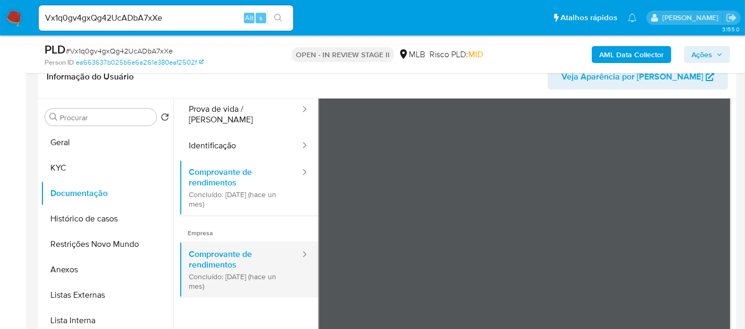
scroll to position [30, 0]
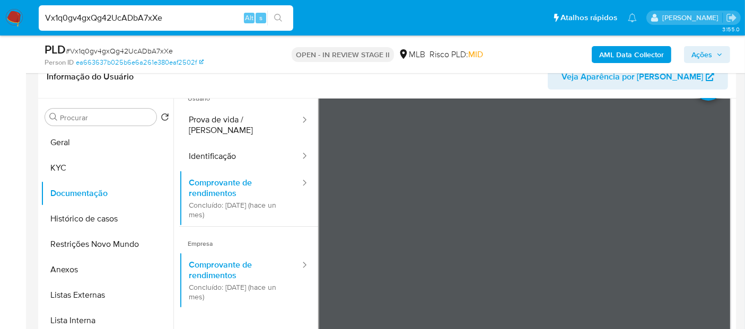
drag, startPoint x: 0, startPoint y: 36, endPoint x: 0, endPoint y: 59, distance: 23.3
paste input "gyoThjlIGoFCCWZHphkDsWy9"
type input "gyoThjlIGoFCCWZHphkDsWy9"
click at [278, 15] on icon "search-icon" at bounding box center [278, 18] width 8 height 8
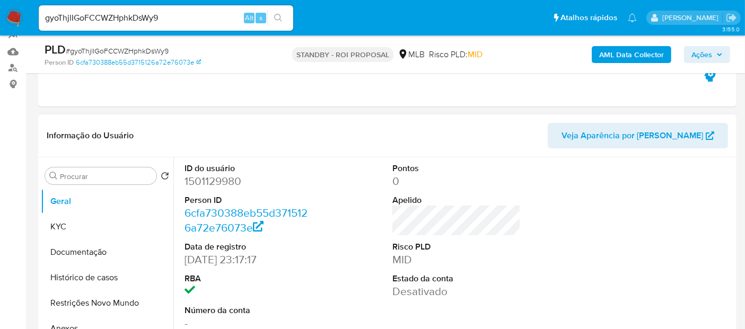
select select "10"
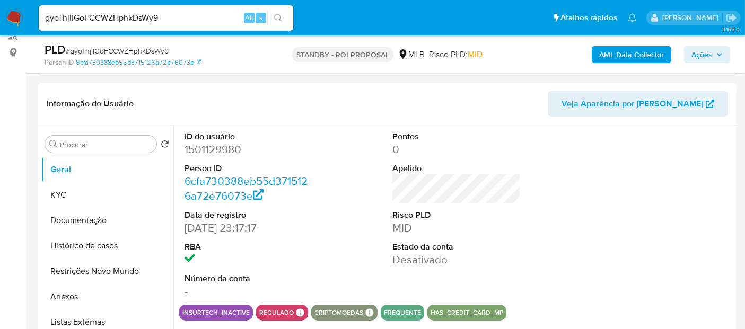
scroll to position [177, 0]
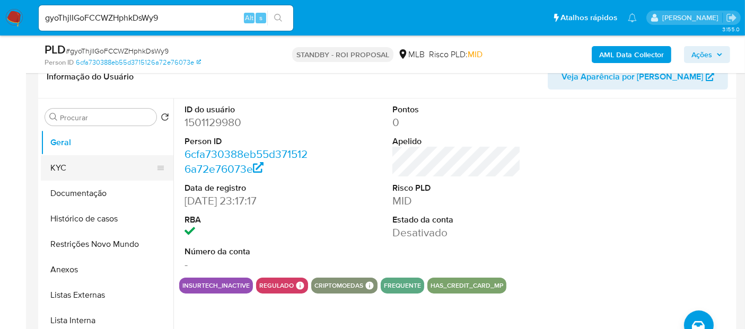
click at [56, 167] on button "KYC" at bounding box center [103, 167] width 124 height 25
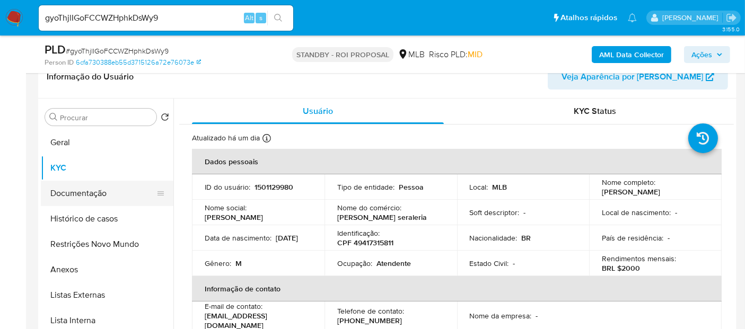
click at [83, 191] on button "Documentação" at bounding box center [103, 193] width 124 height 25
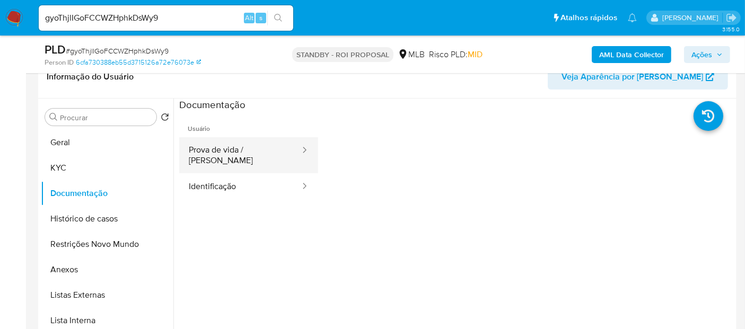
click at [201, 145] on button "Prova de vida / [PERSON_NAME]" at bounding box center [240, 155] width 122 height 36
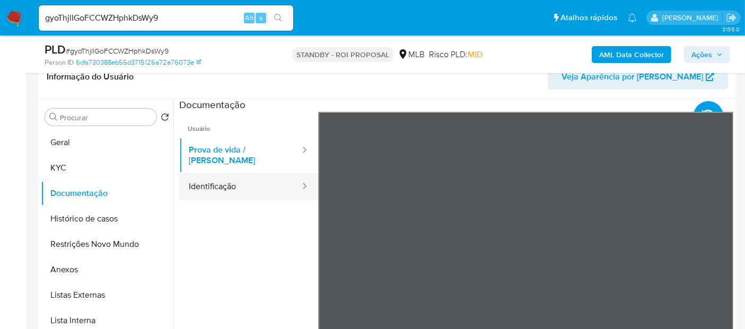
click at [206, 173] on button "Identificação" at bounding box center [240, 186] width 122 height 27
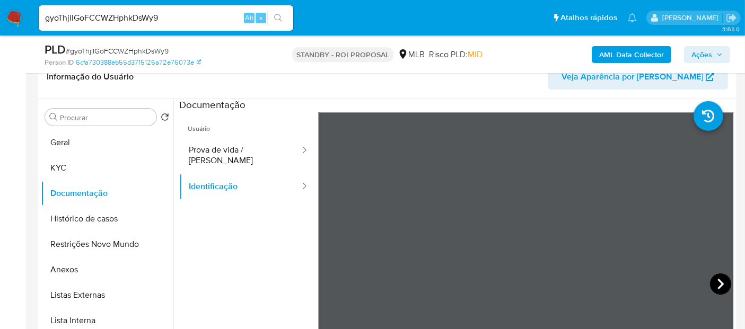
click at [717, 282] on icon at bounding box center [720, 284] width 21 height 21
click at [92, 245] on button "Restrições Novo Mundo" at bounding box center [103, 244] width 124 height 25
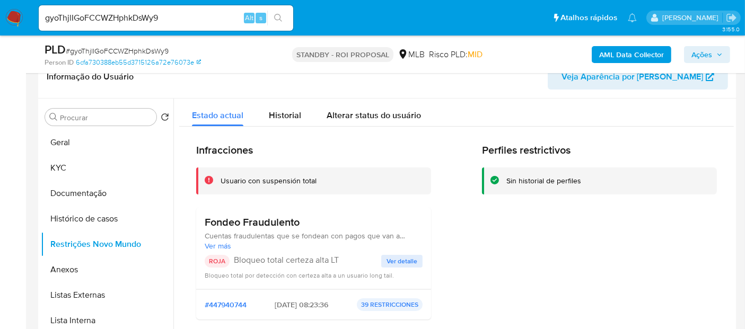
drag, startPoint x: 398, startPoint y: 260, endPoint x: 411, endPoint y: 255, distance: 13.6
click at [398, 260] on span "Ver detalle" at bounding box center [402, 261] width 31 height 11
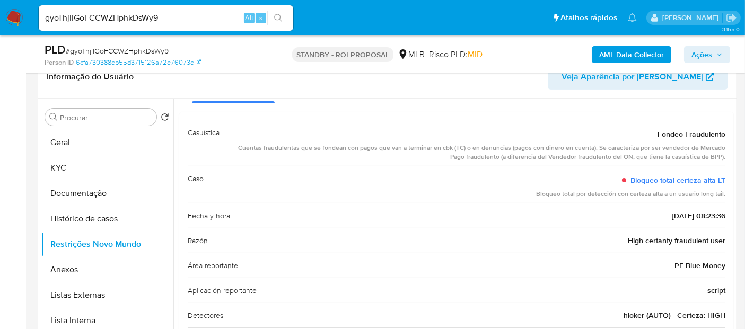
scroll to position [59, 0]
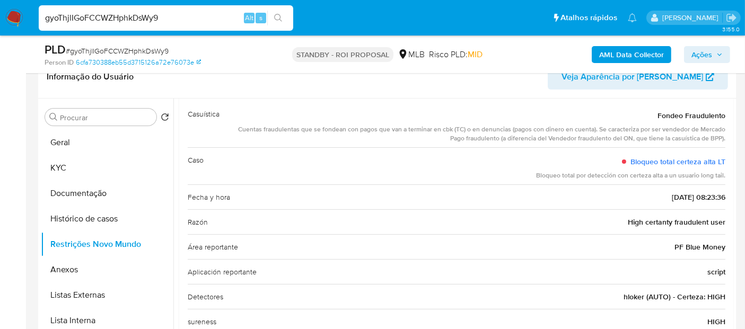
drag, startPoint x: 176, startPoint y: 15, endPoint x: 0, endPoint y: 20, distance: 175.6
click at [0, 20] on nav "Pausado Ver notificaciones gyoThjlIGoFCCWZHphkDsWy9 Alt s Atalhos rápidos Presi…" at bounding box center [372, 18] width 745 height 36
paste input "lKpt2hHXdpn3SN355uZ5vYfG"
type input "lKpt2hHXdpn3SN355uZ5vYfG"
click at [278, 14] on icon "search-icon" at bounding box center [278, 18] width 8 height 8
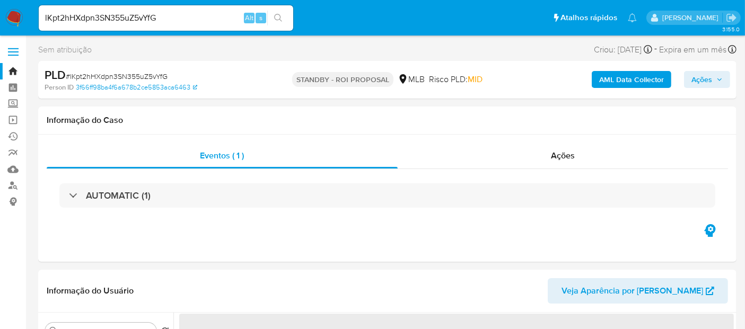
select select "10"
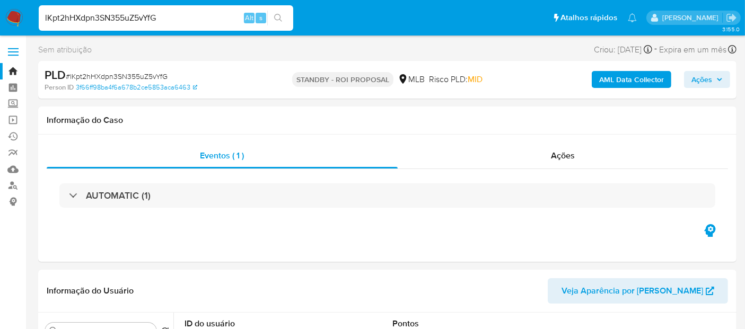
drag, startPoint x: 94, startPoint y: 16, endPoint x: 0, endPoint y: 16, distance: 93.9
click at [0, 16] on nav "Pausado Ver notificaciones lKpt2hHXdpn3SN355uZ5vYfG Alt s Atalhos rápidos Presi…" at bounding box center [372, 18] width 745 height 36
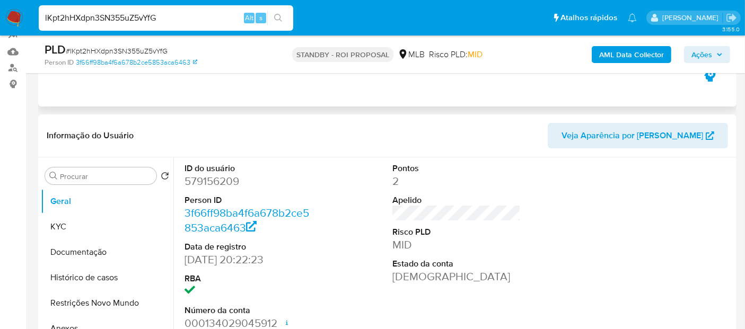
scroll to position [177, 0]
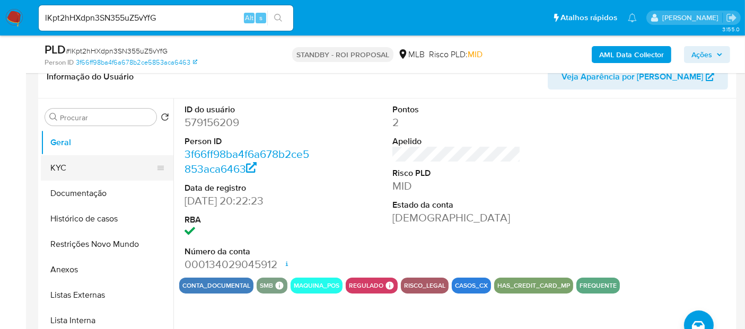
click at [68, 168] on button "KYC" at bounding box center [103, 167] width 124 height 25
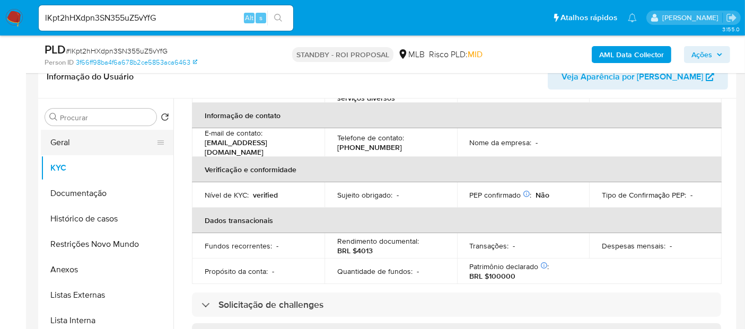
click at [69, 138] on button "Geral" at bounding box center [103, 142] width 124 height 25
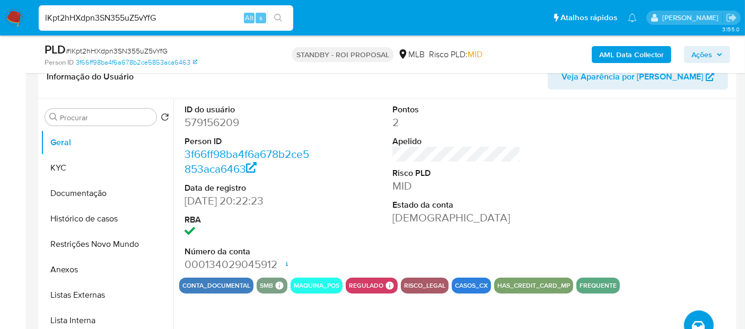
paste input "7zrpMECLsxtpP46eyS7aIGtY"
type input "7zrpMECLsxtpP46eyS7aIGtY"
drag, startPoint x: 278, startPoint y: 12, endPoint x: 336, endPoint y: 24, distance: 59.1
click at [280, 12] on button "search-icon" at bounding box center [278, 18] width 22 height 15
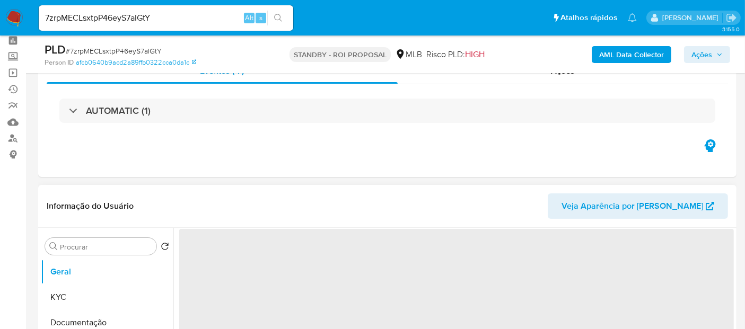
scroll to position [59, 0]
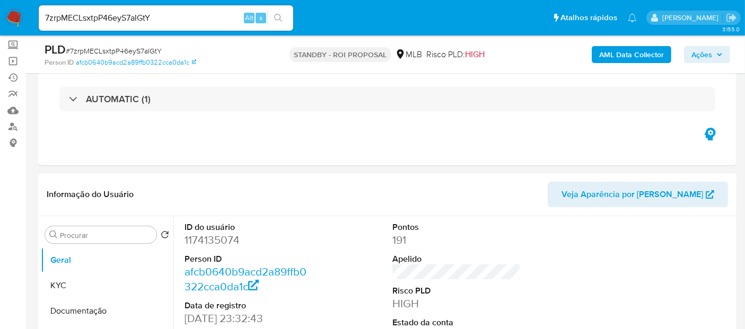
select select "10"
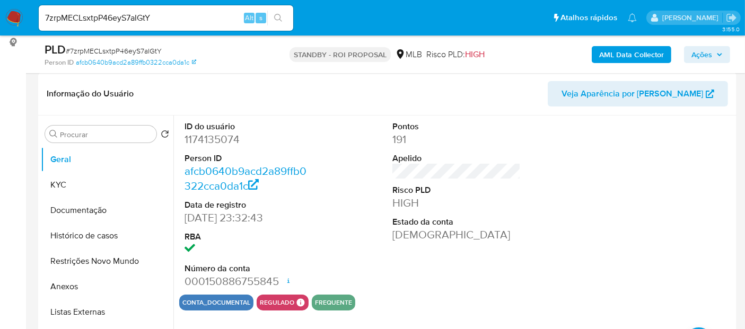
scroll to position [236, 0]
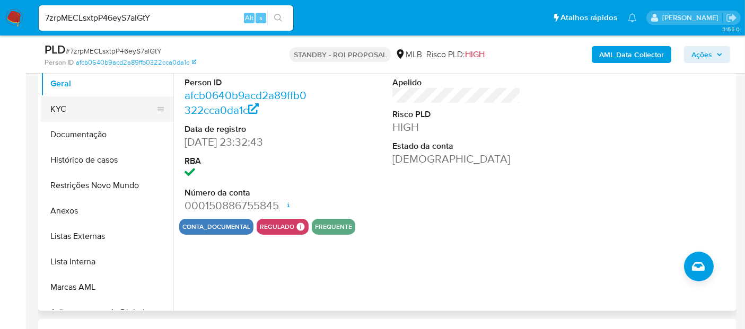
click at [71, 106] on button "KYC" at bounding box center [103, 109] width 124 height 25
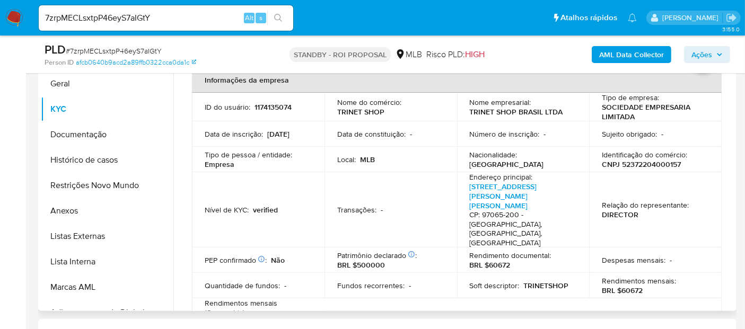
scroll to position [59, 0]
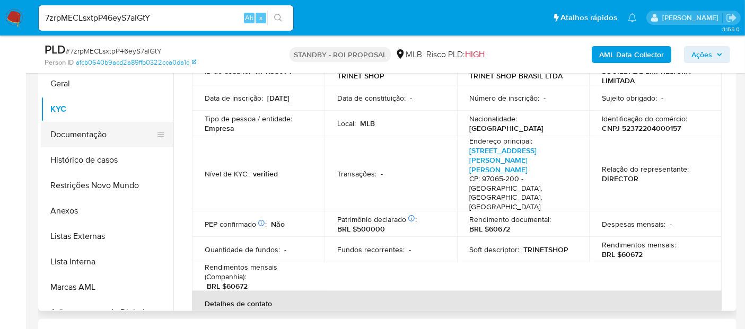
click at [100, 132] on button "Documentação" at bounding box center [103, 134] width 124 height 25
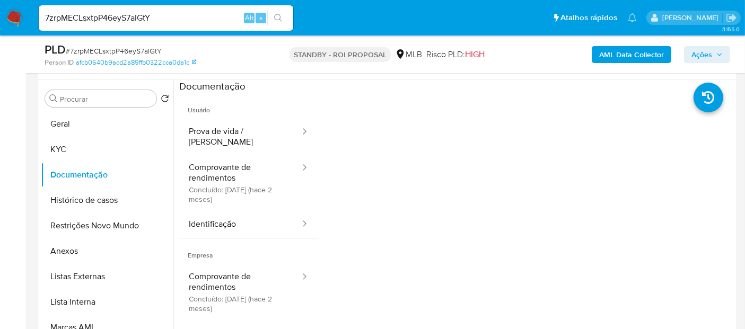
scroll to position [177, 0]
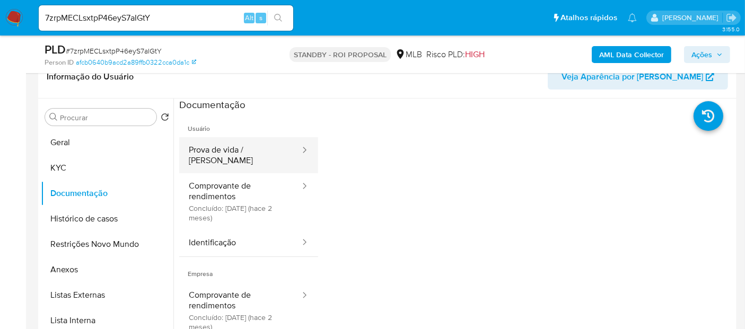
click at [233, 154] on button "Prova de vida / [PERSON_NAME]" at bounding box center [240, 155] width 122 height 36
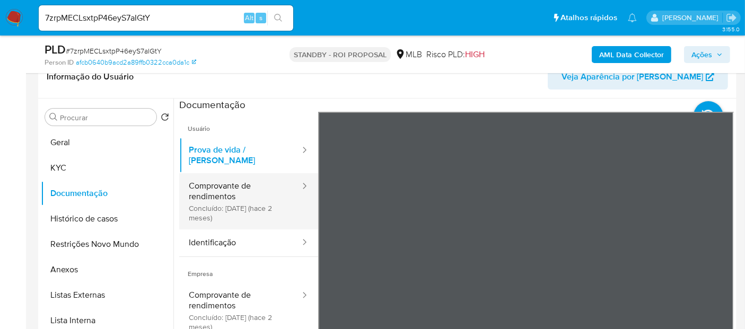
click at [241, 181] on button "Comprovante de rendimentos Concluído: 04/07/2025 (hace 2 meses)" at bounding box center [240, 201] width 122 height 56
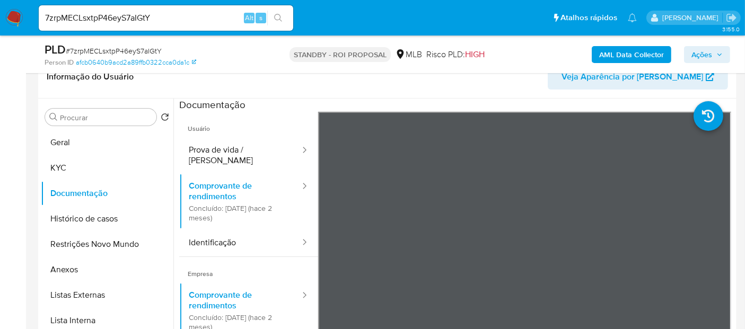
scroll to position [59, 0]
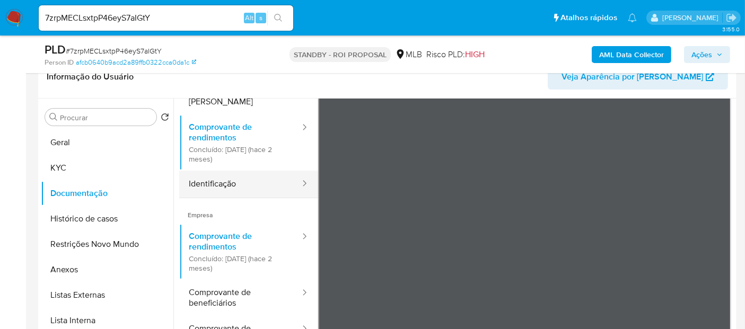
click at [211, 173] on button "Identificação" at bounding box center [240, 184] width 122 height 27
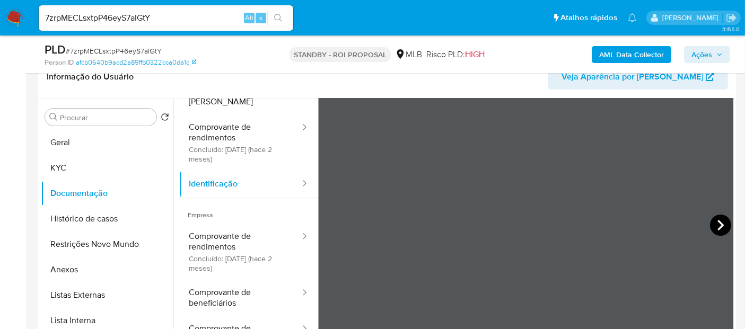
click at [721, 220] on icon at bounding box center [720, 225] width 21 height 21
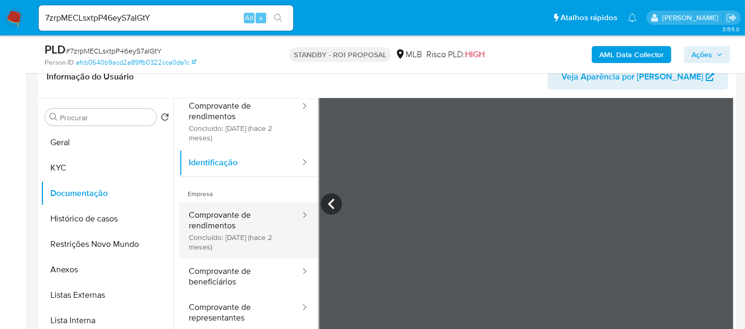
scroll to position [89, 0]
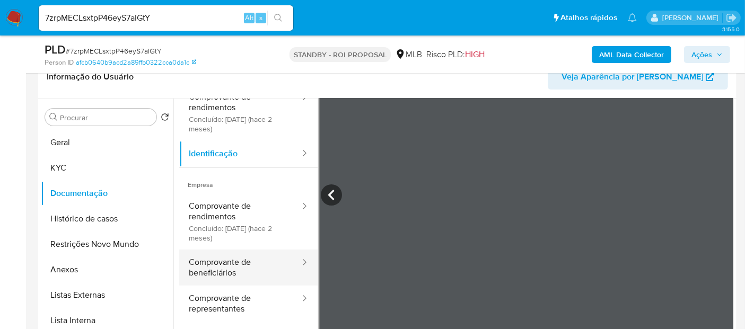
click at [238, 256] on button "Comprovante de beneficiários" at bounding box center [240, 268] width 122 height 36
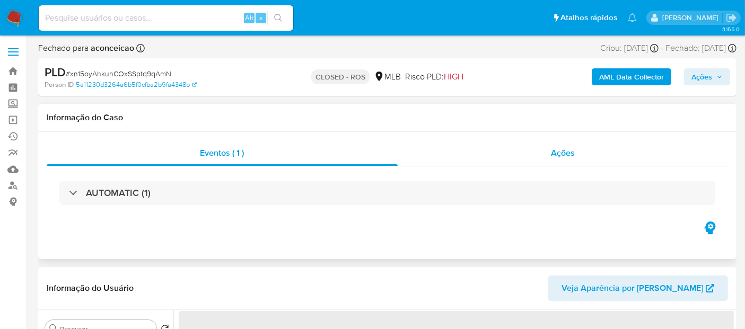
click at [565, 150] on span "Ações" at bounding box center [563, 153] width 24 height 12
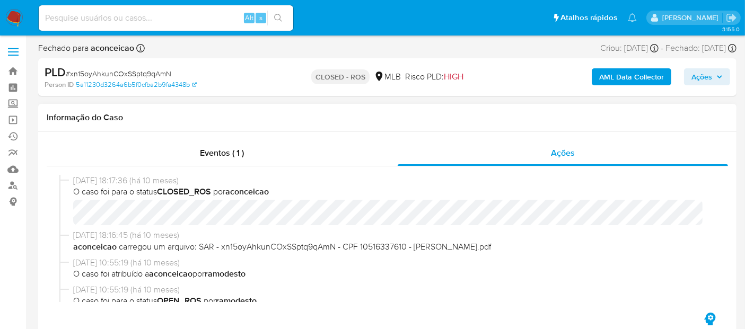
select select "10"
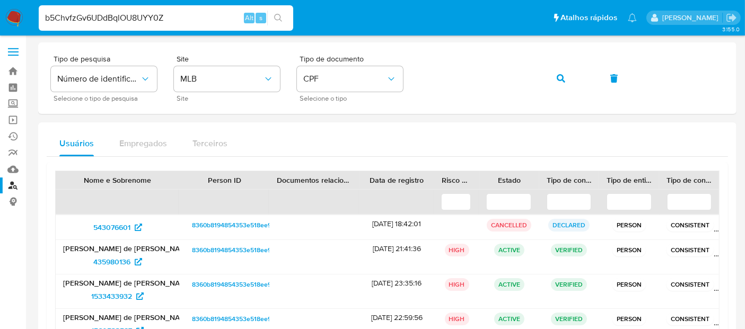
type input "b5ChvfzGv6UDdBqlOU8UYY0Z"
click at [275, 12] on button "search-icon" at bounding box center [278, 18] width 22 height 15
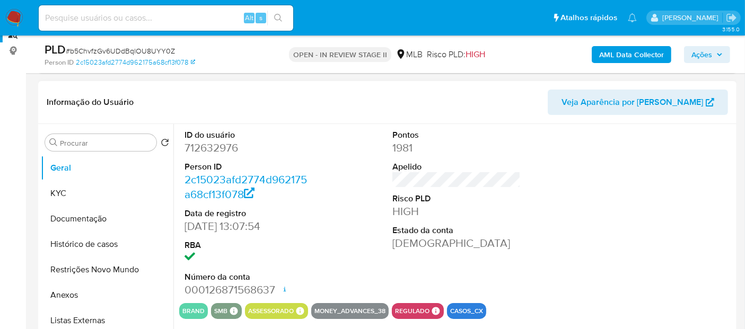
scroll to position [59, 0]
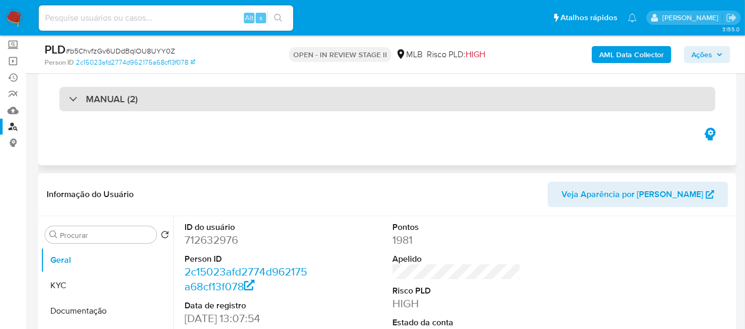
click at [181, 100] on div "MANUAL (2)" at bounding box center [387, 99] width 656 height 24
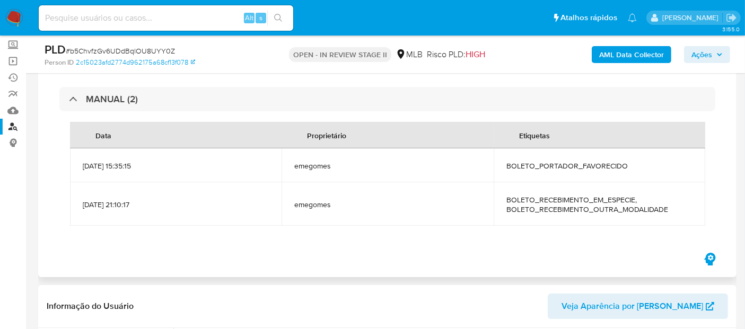
select select "10"
drag, startPoint x: 506, startPoint y: 207, endPoint x: 666, endPoint y: 210, distance: 160.2
click at [666, 210] on span "BOLETO_RECEBIMENTO_EM_ESPECIE, BOLETO_RECEBIMENTO_OUTRA_MODALIDADE" at bounding box center [600, 204] width 186 height 19
copy span "BOLETO_RECEBIMENTO_OUTRA_MODALIDADE"
click at [135, 18] on input at bounding box center [166, 18] width 255 height 14
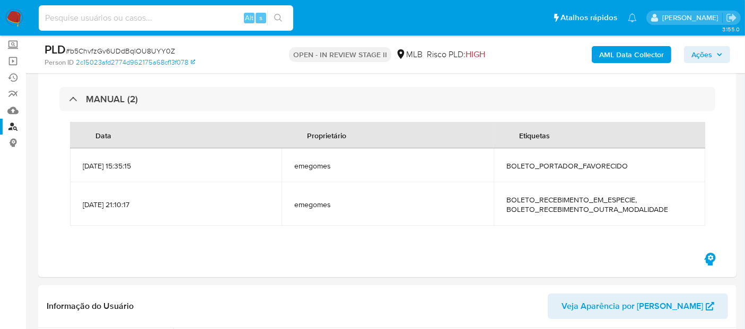
paste input "Vx1q0gv4gxQg42UcADbA7xXe"
type input "Vx1q0gv4gxQg42UcADbA7xXe"
click at [281, 17] on icon "search-icon" at bounding box center [278, 18] width 8 height 8
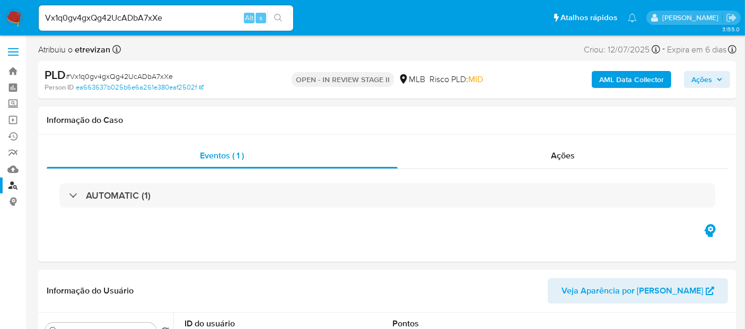
select select "10"
click at [14, 185] on link "Localizador de pessoas" at bounding box center [63, 186] width 126 height 16
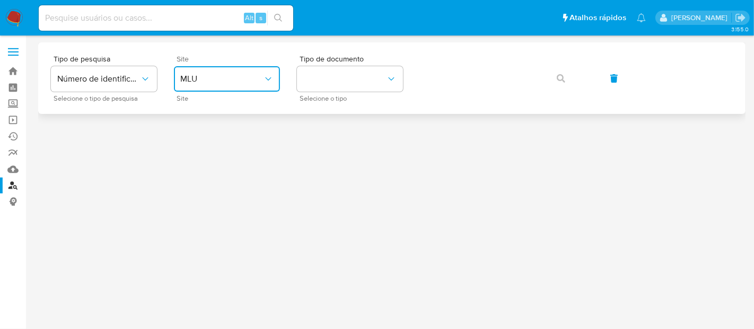
click at [267, 80] on icon "site_id" at bounding box center [268, 79] width 11 height 11
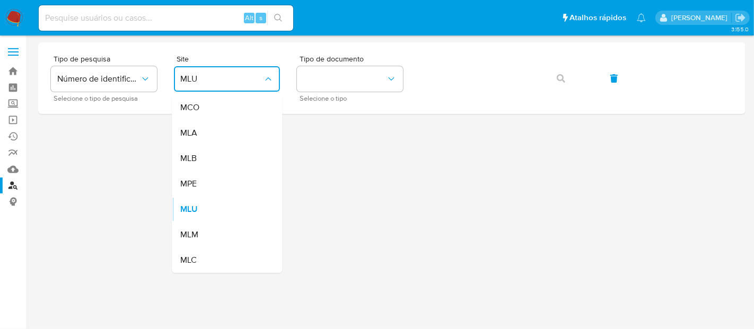
drag, startPoint x: 193, startPoint y: 156, endPoint x: 218, endPoint y: 156, distance: 24.9
click at [193, 156] on span "MLB" at bounding box center [188, 158] width 16 height 11
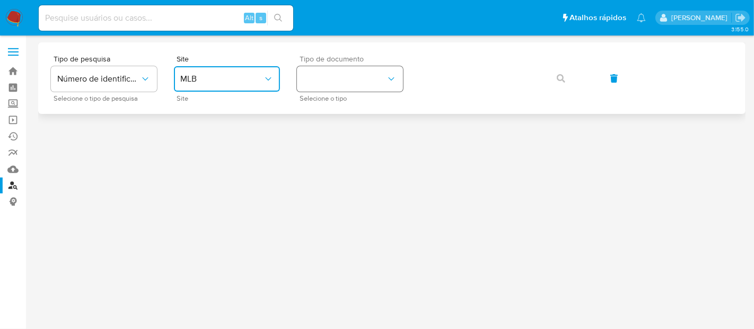
click at [393, 75] on icon "identificationType" at bounding box center [391, 79] width 11 height 11
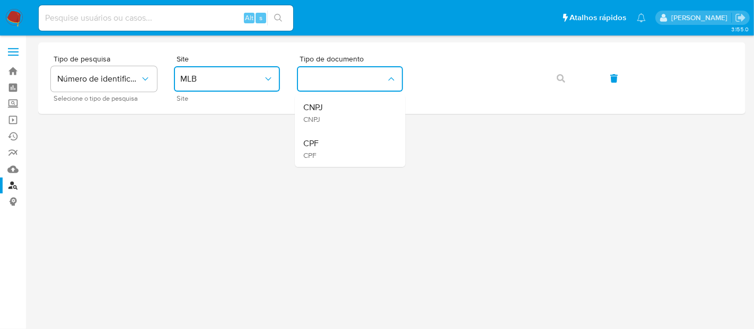
drag, startPoint x: 316, startPoint y: 144, endPoint x: 335, endPoint y: 144, distance: 18.6
click at [318, 144] on span "CPF" at bounding box center [310, 143] width 15 height 11
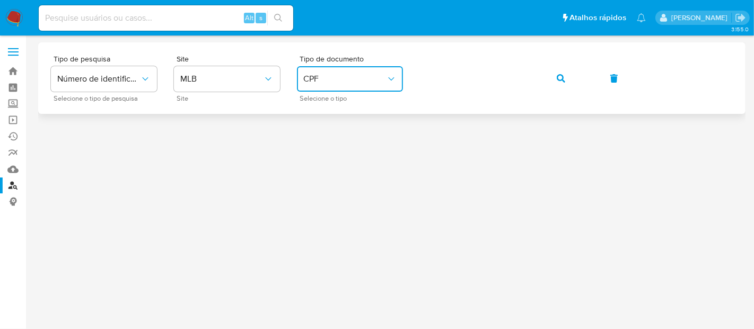
drag, startPoint x: 562, startPoint y: 75, endPoint x: 556, endPoint y: 93, distance: 18.5
click at [563, 78] on icon "button" at bounding box center [561, 78] width 8 height 8
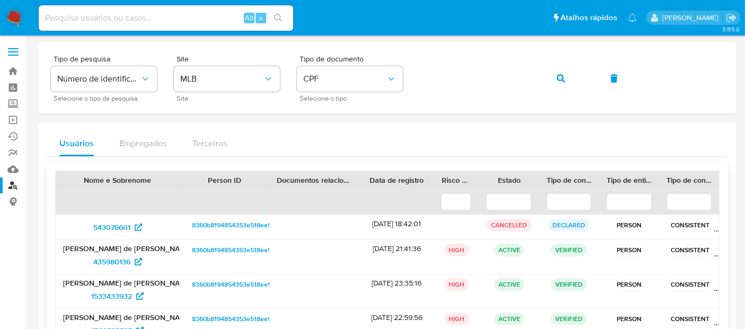
scroll to position [59, 0]
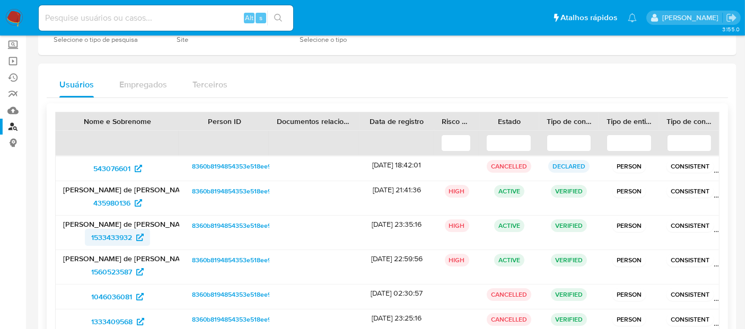
click at [115, 233] on span "1533433932" at bounding box center [111, 237] width 41 height 17
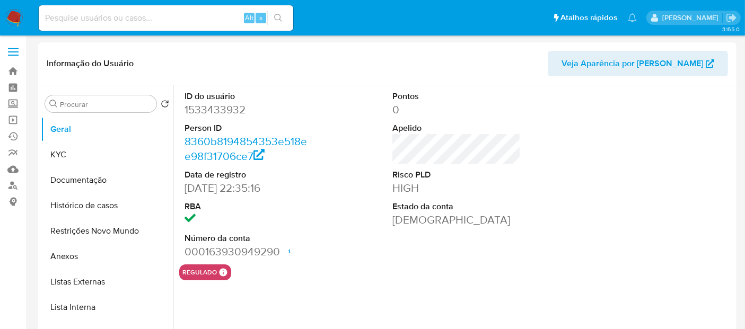
select select "10"
click at [86, 178] on button "Documentação" at bounding box center [103, 180] width 124 height 25
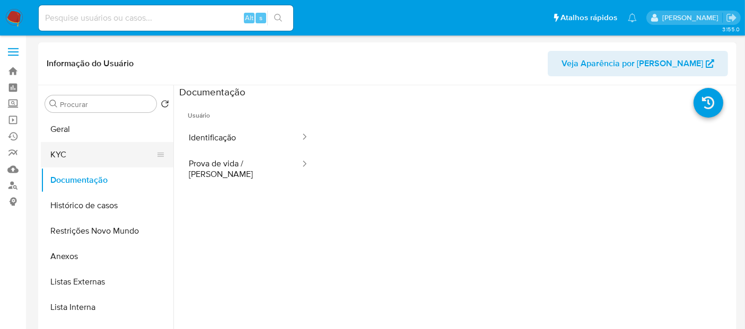
click at [65, 156] on button "KYC" at bounding box center [103, 154] width 124 height 25
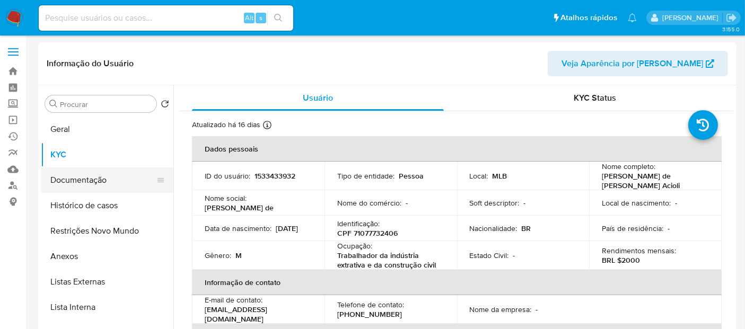
click at [67, 181] on button "Documentação" at bounding box center [103, 180] width 124 height 25
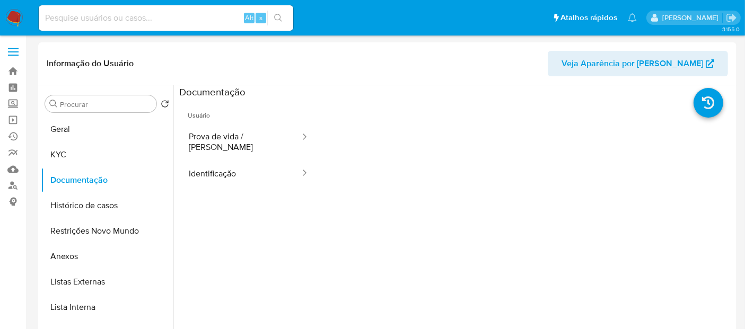
click at [239, 138] on button "Prova de vida / Selfie" at bounding box center [240, 142] width 122 height 36
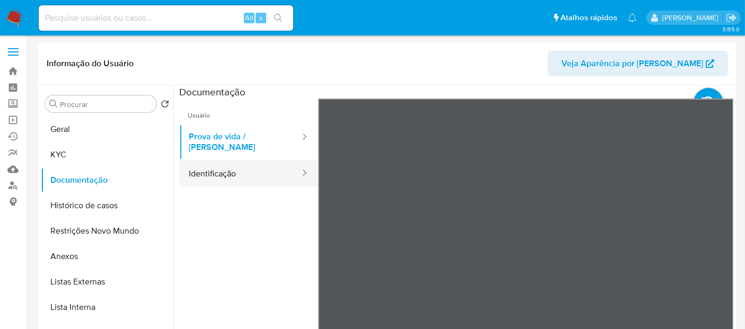
click at [231, 167] on button "Identificação" at bounding box center [240, 173] width 122 height 27
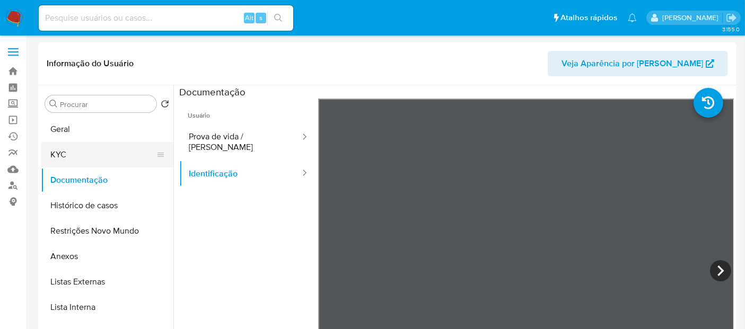
drag, startPoint x: 64, startPoint y: 154, endPoint x: 83, endPoint y: 153, distance: 19.6
click at [67, 154] on button "KYC" at bounding box center [103, 154] width 124 height 25
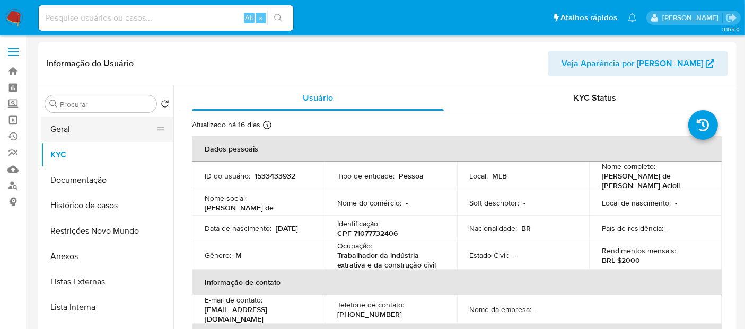
click at [58, 131] on button "Geral" at bounding box center [103, 129] width 124 height 25
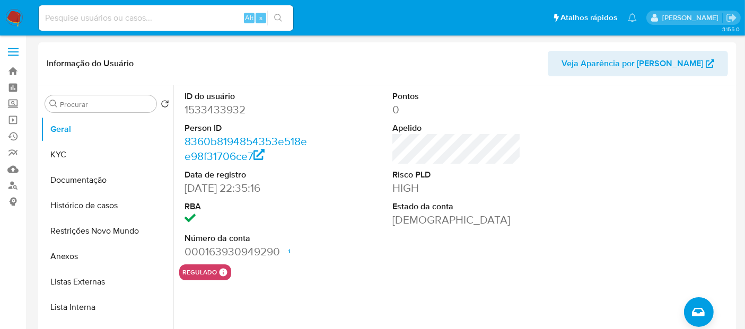
click at [91, 20] on input at bounding box center [166, 18] width 255 height 14
paste input "435980136"
type input "435980136"
click at [280, 16] on icon "search-icon" at bounding box center [278, 18] width 8 height 8
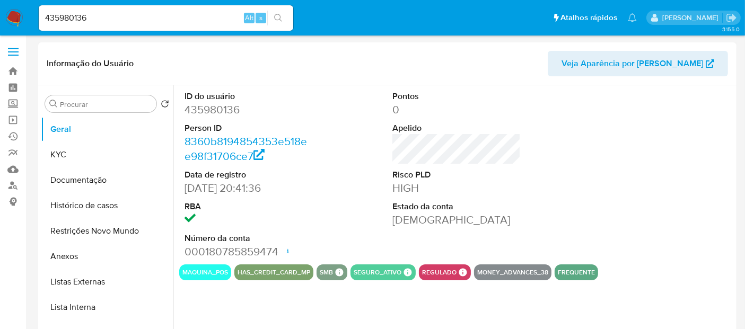
select select "10"
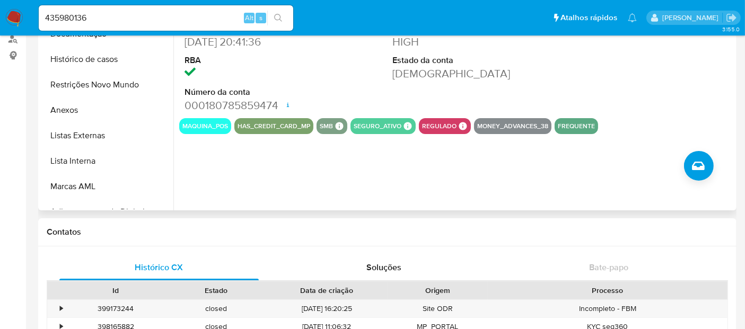
scroll to position [59, 0]
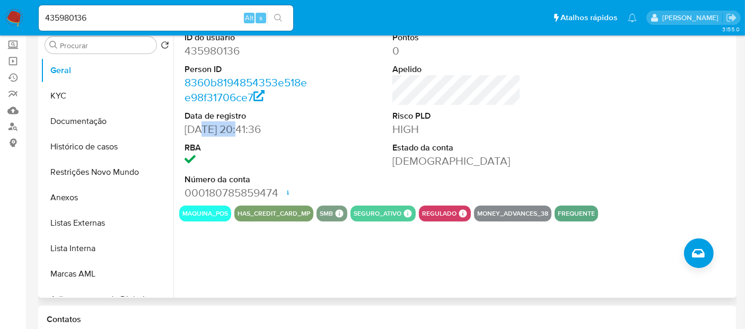
drag, startPoint x: 199, startPoint y: 128, endPoint x: 236, endPoint y: 128, distance: 36.6
click at [236, 128] on dd "14/05/2019 20:41:36" at bounding box center [249, 129] width 128 height 15
copy dd "05/2019"
click at [85, 94] on button "KYC" at bounding box center [103, 95] width 124 height 25
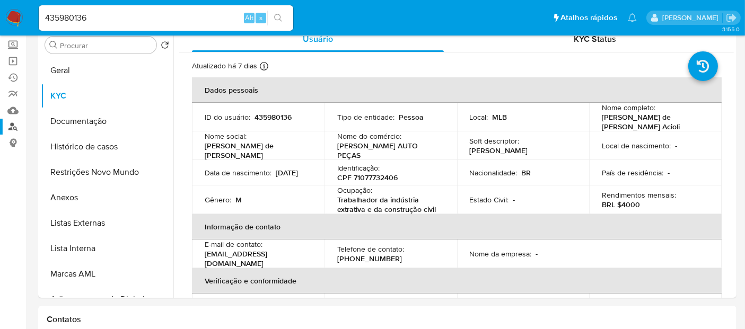
click at [11, 123] on link "Localizador de pessoas" at bounding box center [63, 127] width 126 height 16
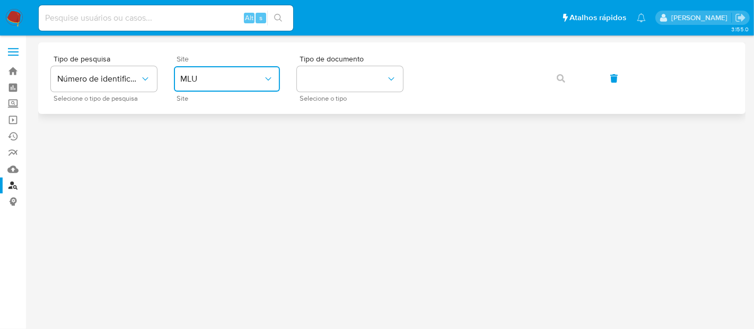
click at [271, 78] on icon "site_id" at bounding box center [268, 78] width 6 height 3
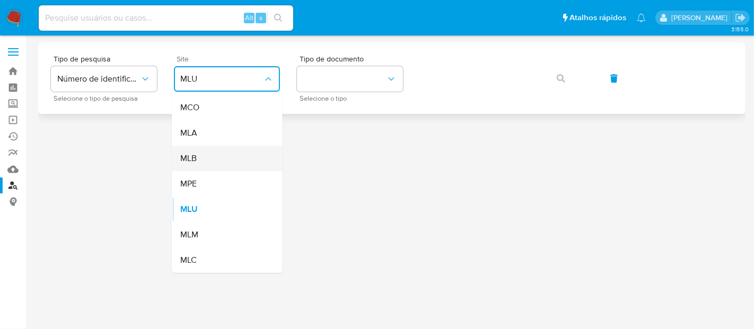
click at [198, 155] on div "MLB" at bounding box center [223, 158] width 87 height 25
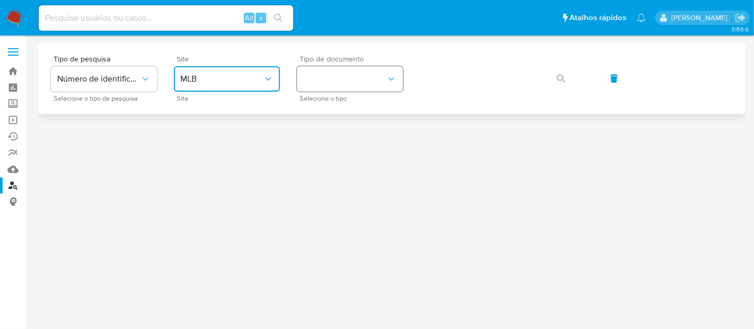
click at [393, 77] on icon "identificationType" at bounding box center [391, 79] width 11 height 11
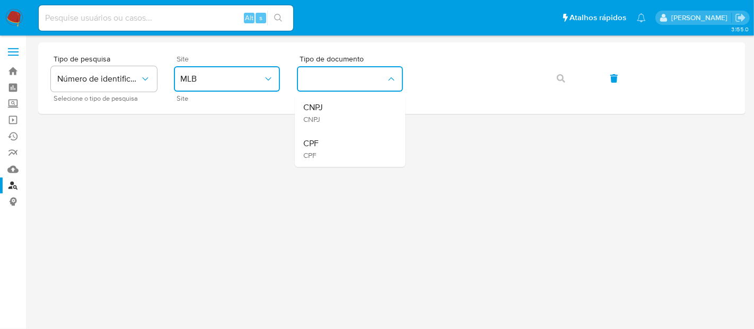
click at [317, 143] on span "CPF" at bounding box center [310, 143] width 15 height 11
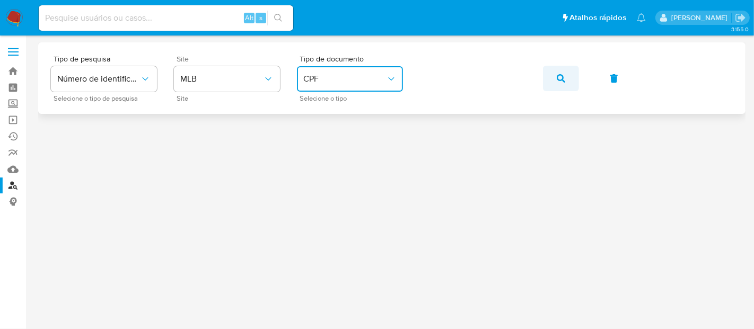
click at [564, 76] on icon "button" at bounding box center [561, 78] width 8 height 8
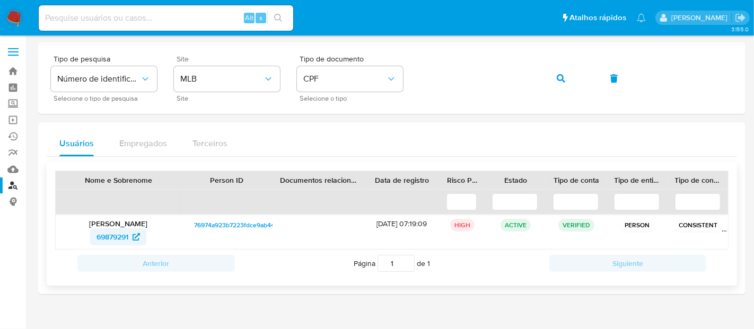
click at [124, 229] on span "69879291" at bounding box center [113, 237] width 32 height 17
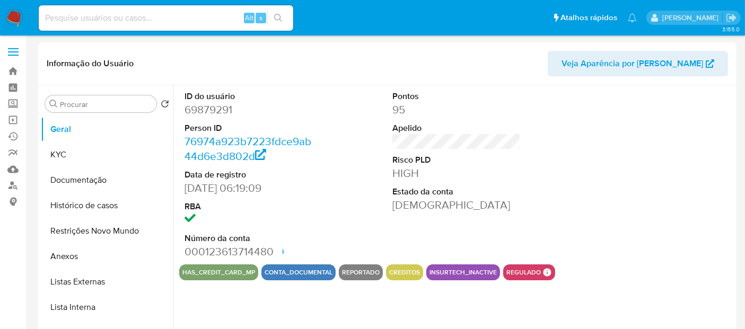
select select "10"
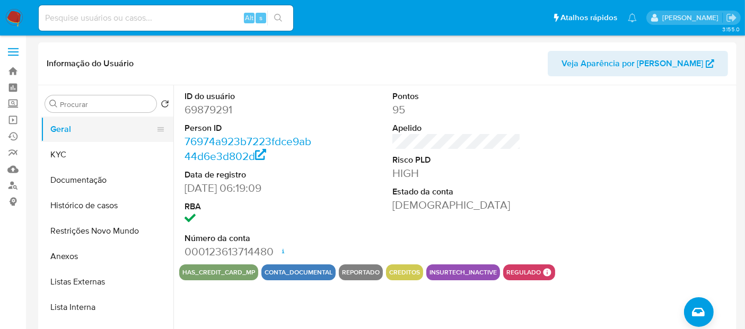
click at [64, 133] on button "Geral" at bounding box center [103, 129] width 124 height 25
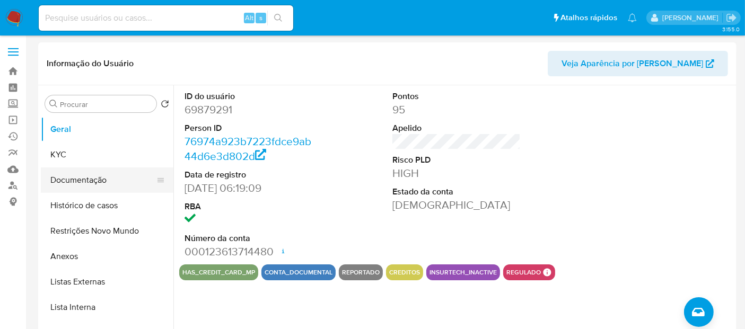
click at [65, 180] on button "Documentação" at bounding box center [103, 180] width 124 height 25
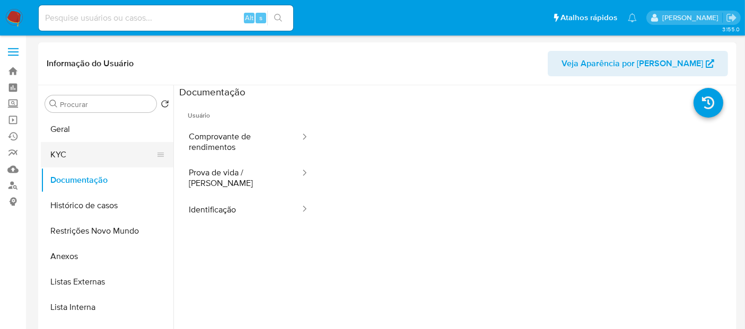
click at [59, 154] on button "KYC" at bounding box center [103, 154] width 124 height 25
